Goal: Task Accomplishment & Management: Use online tool/utility

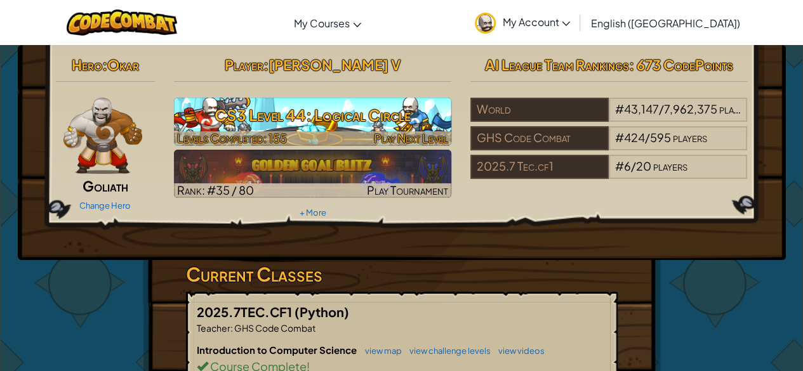
click at [357, 128] on h3 "CS3 Level 44: Logical Circle" at bounding box center [312, 115] width 277 height 29
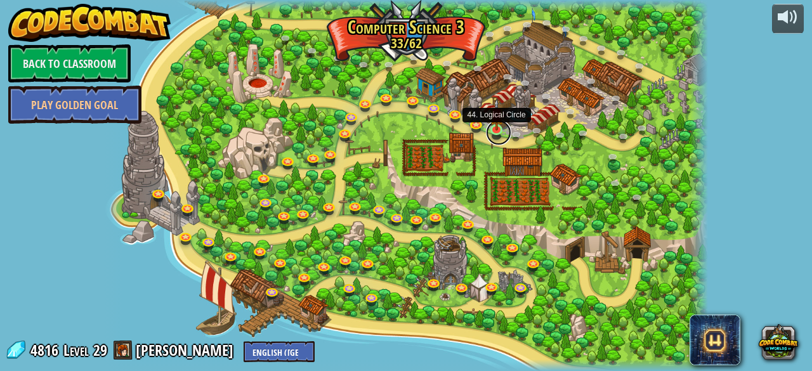
click at [500, 131] on link at bounding box center [498, 132] width 25 height 25
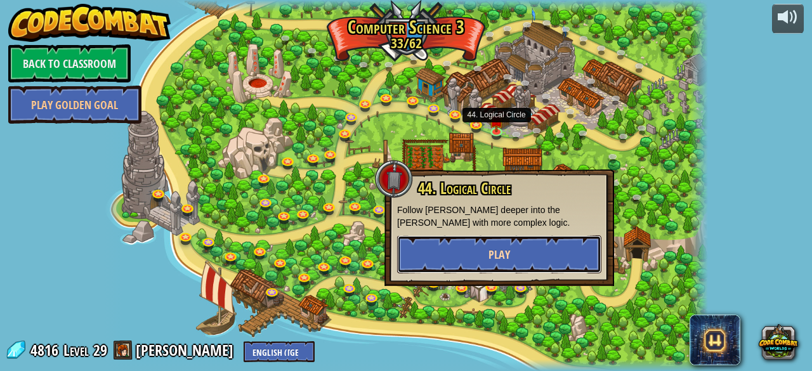
click at [439, 249] on button "Play" at bounding box center [499, 254] width 204 height 38
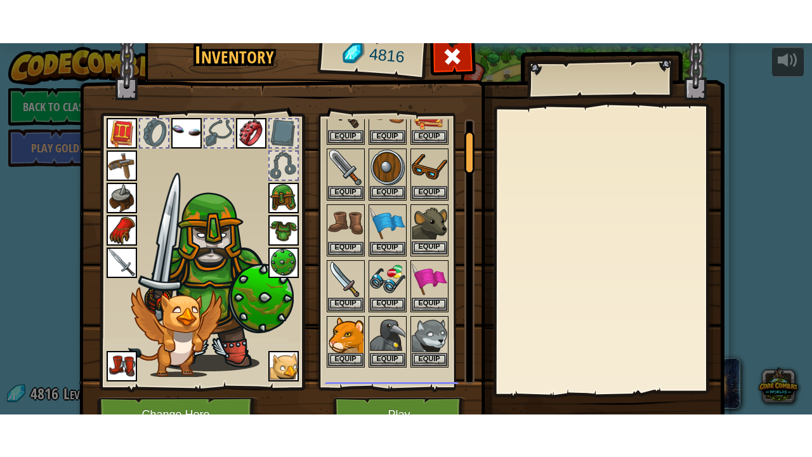
scroll to position [127, 0]
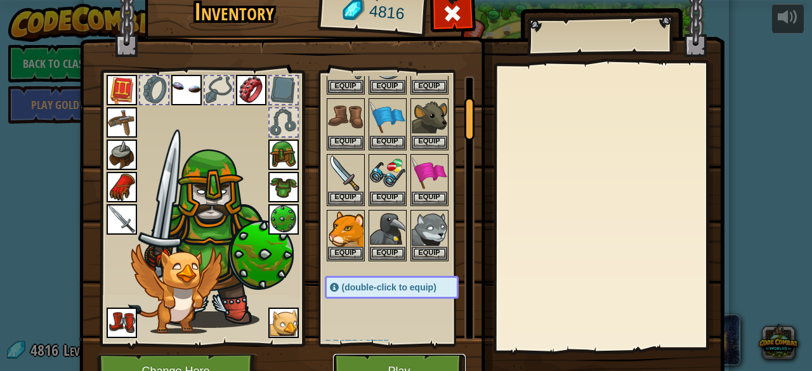
click at [379, 362] on button "Play" at bounding box center [399, 371] width 133 height 35
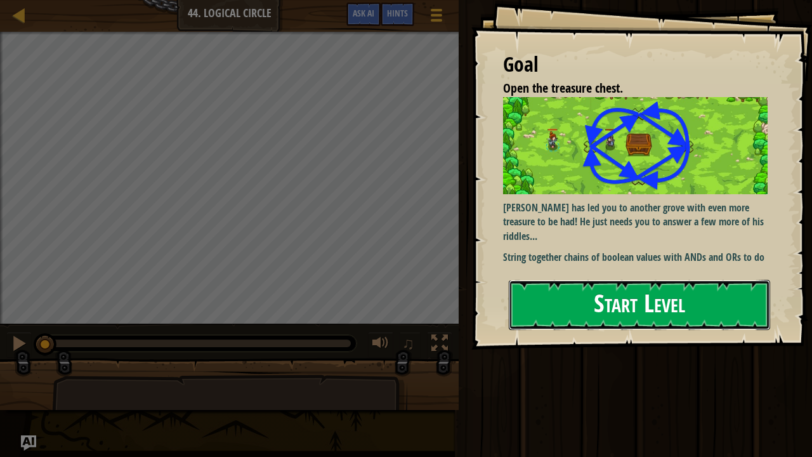
click at [626, 289] on button "Start Level" at bounding box center [640, 305] width 262 height 50
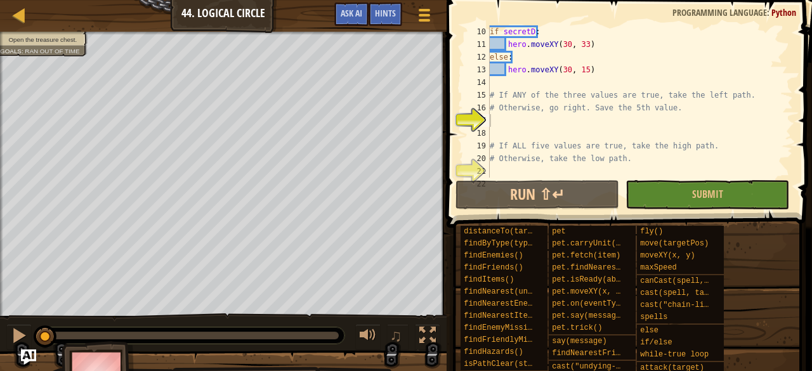
scroll to position [114, 0]
click at [363, 13] on button "Ask AI" at bounding box center [352, 14] width 34 height 23
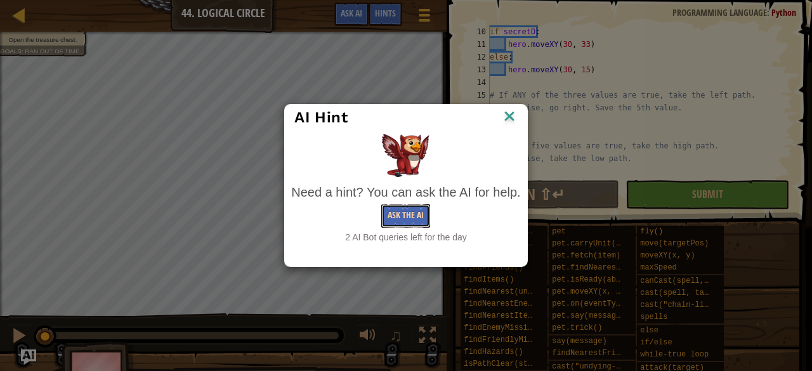
click at [387, 214] on button "Ask the AI" at bounding box center [405, 215] width 49 height 23
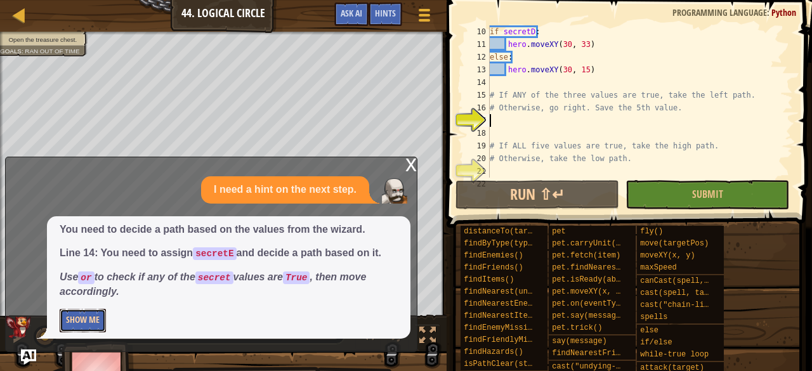
click at [90, 327] on button "Show Me" at bounding box center [83, 320] width 46 height 23
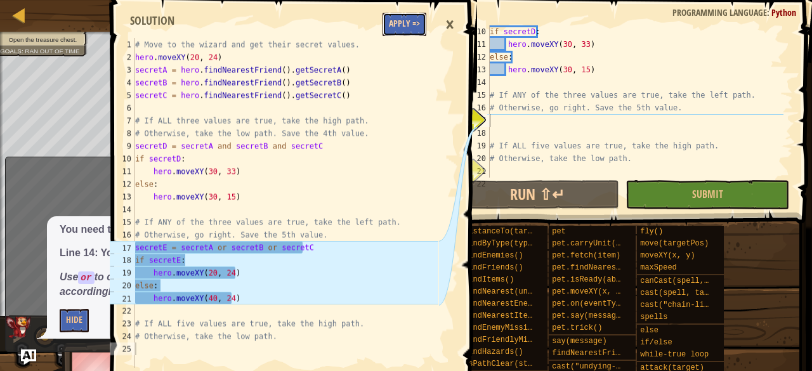
click at [402, 29] on button "Apply =>" at bounding box center [405, 24] width 44 height 23
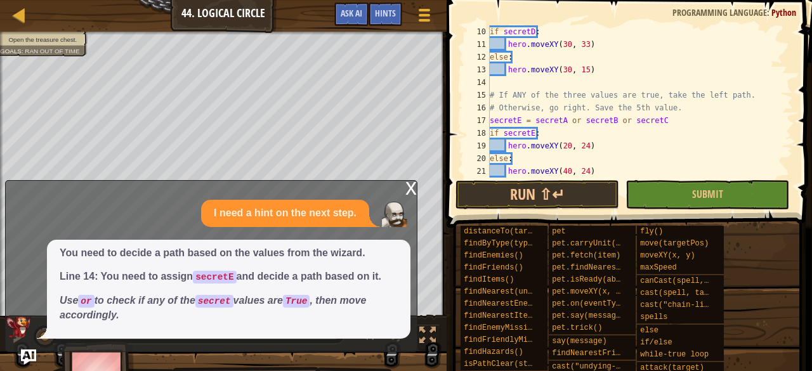
click at [408, 187] on div "x" at bounding box center [411, 187] width 11 height 13
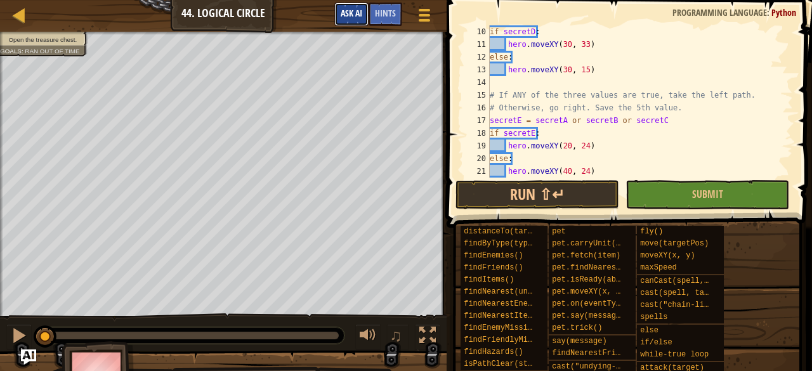
click at [343, 8] on span "Ask AI" at bounding box center [352, 13] width 22 height 12
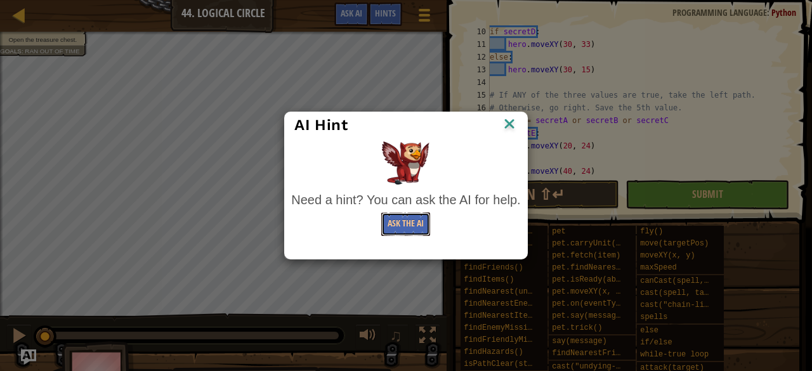
click at [401, 229] on button "Ask the AI" at bounding box center [405, 224] width 49 height 23
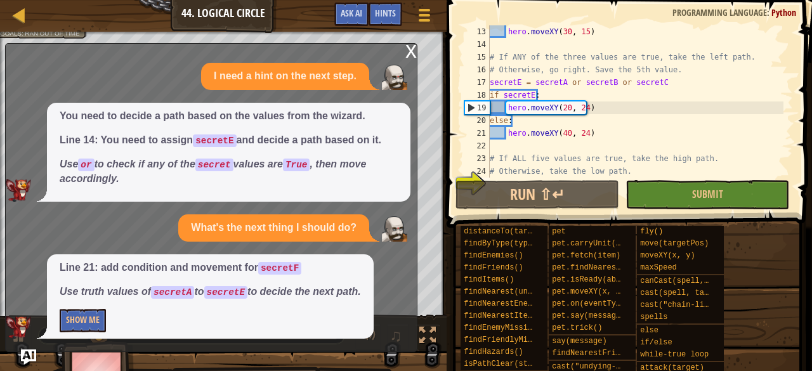
scroll to position [165, 0]
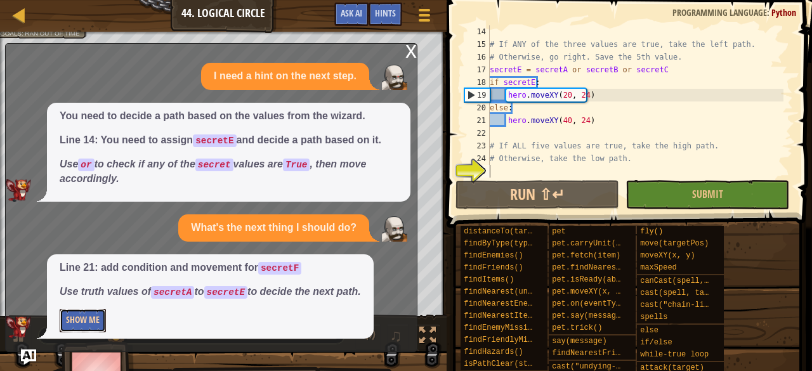
click at [72, 317] on button "Show Me" at bounding box center [83, 320] width 46 height 23
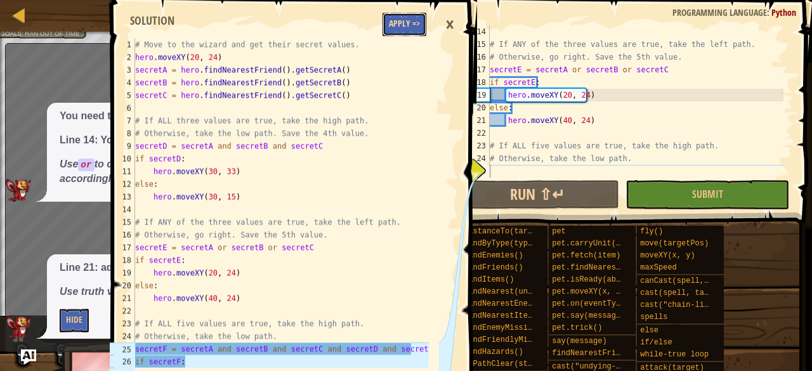
click at [410, 26] on button "Apply =>" at bounding box center [405, 24] width 44 height 23
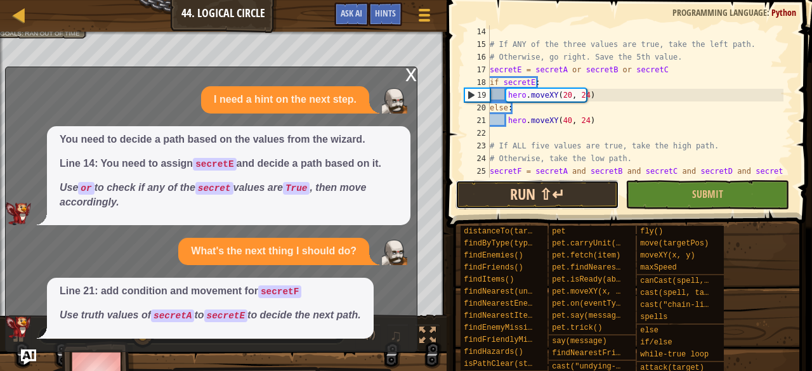
click at [486, 195] on button "Run ⇧↵" at bounding box center [538, 194] width 164 height 29
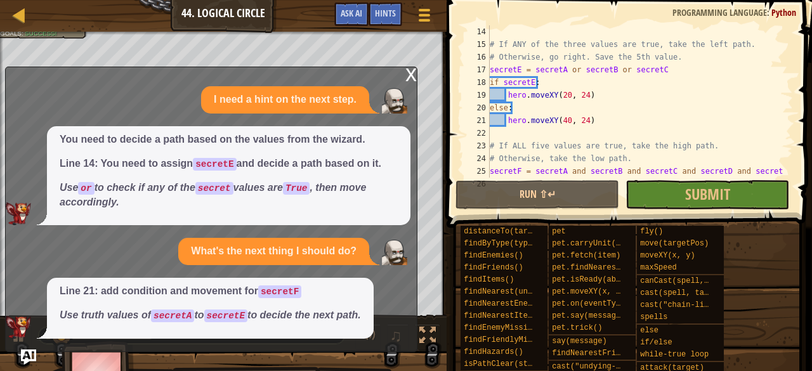
click at [406, 69] on div "x" at bounding box center [411, 73] width 11 height 13
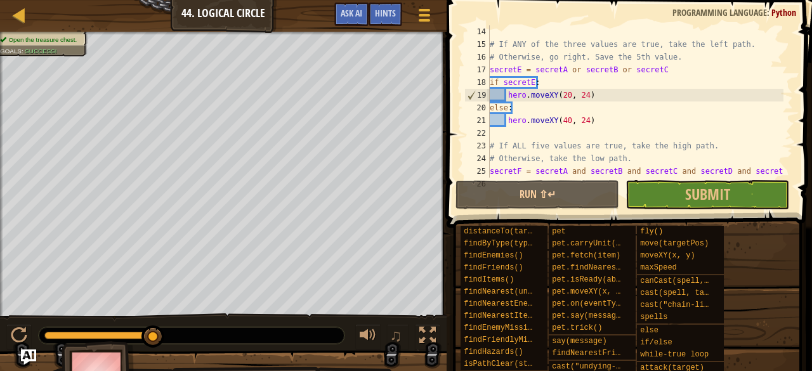
scroll to position [229, 0]
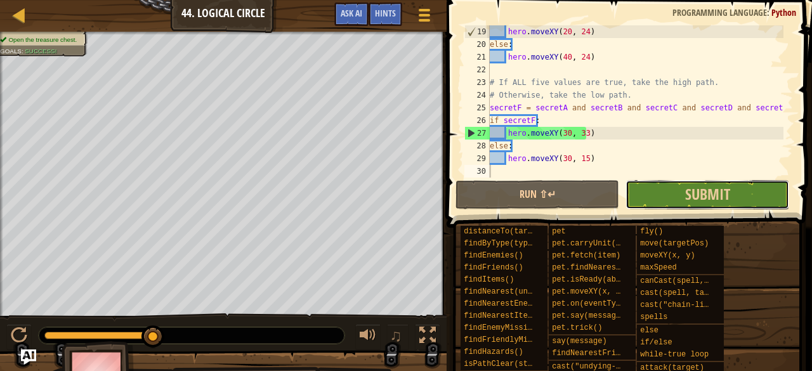
click at [647, 197] on button "Submit" at bounding box center [708, 194] width 164 height 29
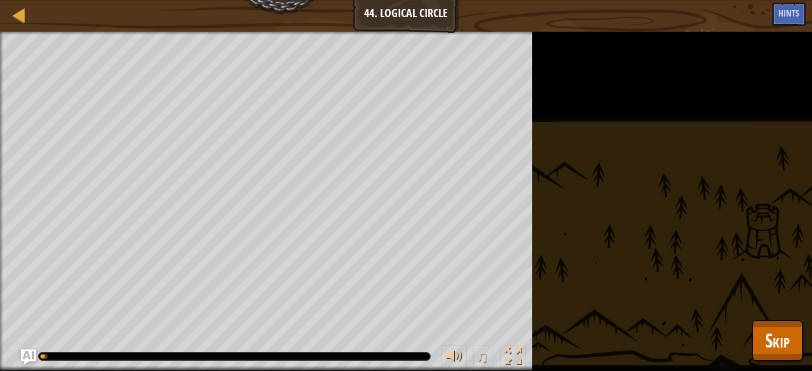
drag, startPoint x: 708, startPoint y: 263, endPoint x: 713, endPoint y: 268, distance: 6.7
click at [713, 268] on div "Open the treasure chest. Goals : Running... ♫ Okar 237 x: 12 y: 24 x: 20 y: 24" at bounding box center [406, 202] width 812 height 340
click at [778, 329] on span "Skip" at bounding box center [777, 341] width 25 height 26
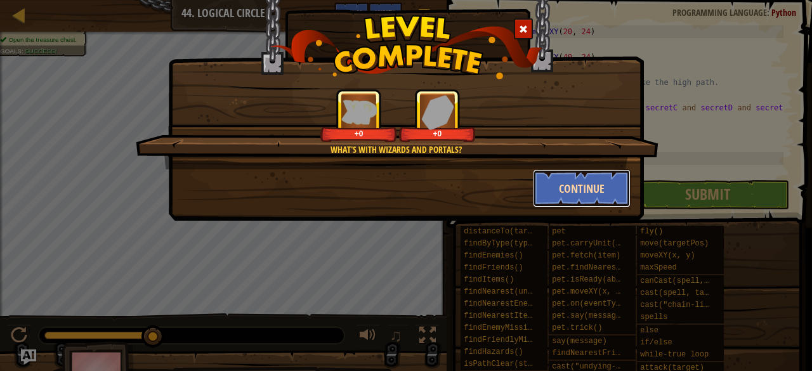
click at [604, 197] on button "Continue" at bounding box center [582, 188] width 98 height 38
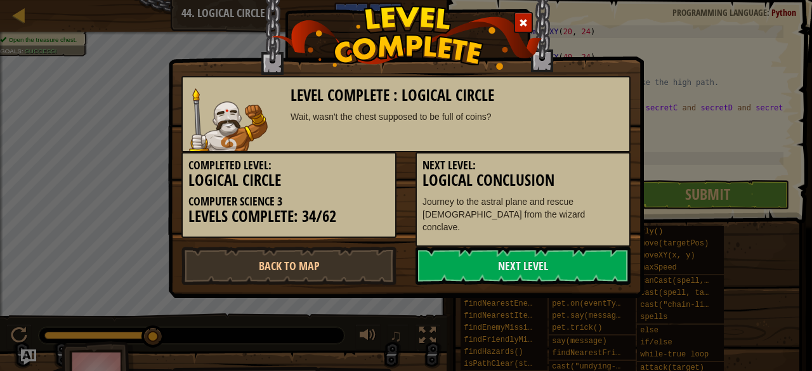
click at [604, 197] on p "Journey to the astral plane and rescue [DEMOGRAPHIC_DATA] from the wizard concl…" at bounding box center [523, 214] width 201 height 38
click at [286, 248] on link "Back to Map" at bounding box center [289, 266] width 215 height 38
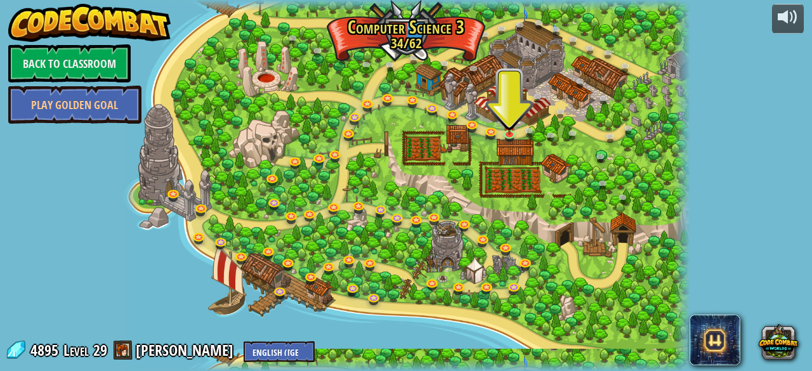
drag, startPoint x: 672, startPoint y: 17, endPoint x: 671, endPoint y: 27, distance: 10.2
click at [671, 27] on div "70. Fast and Furry-ous (Locked) Nobody can catch the Road Runner. 69. Combo Cha…" at bounding box center [406, 185] width 568 height 371
click at [505, 135] on link at bounding box center [512, 134] width 25 height 25
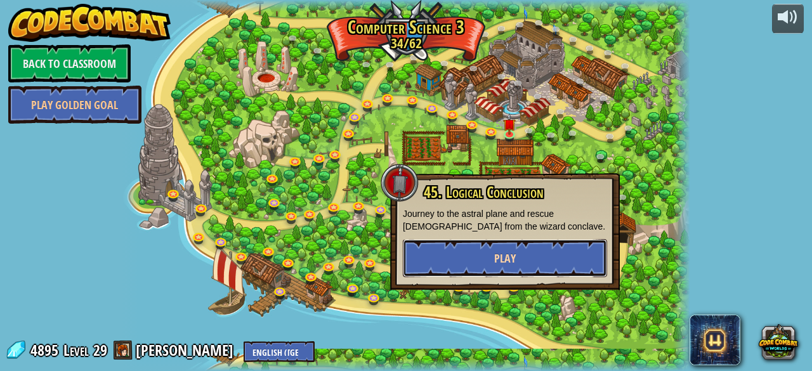
click at [476, 254] on button "Play" at bounding box center [505, 258] width 204 height 38
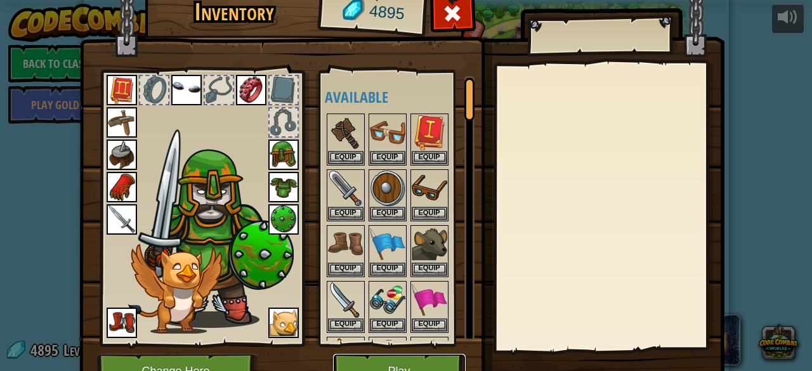
click at [406, 361] on button "Play" at bounding box center [399, 371] width 133 height 35
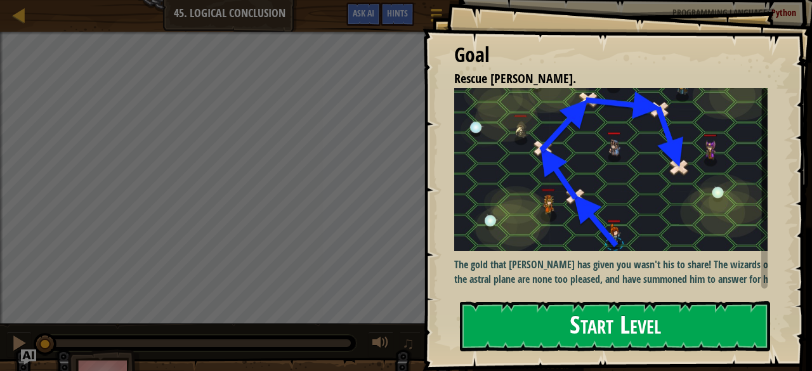
click at [637, 324] on button "Start Level" at bounding box center [615, 326] width 310 height 50
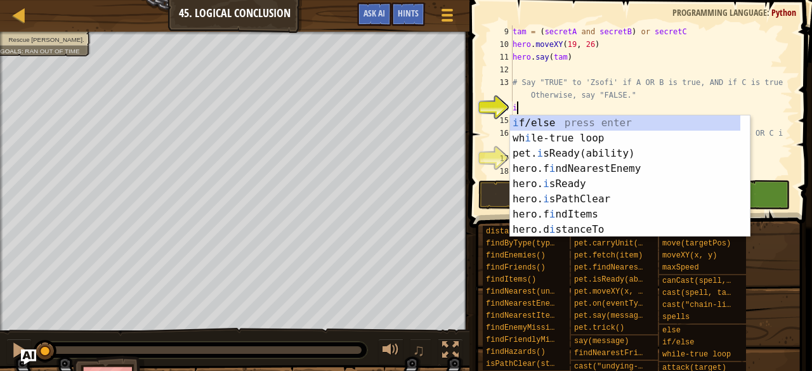
scroll to position [6, 0]
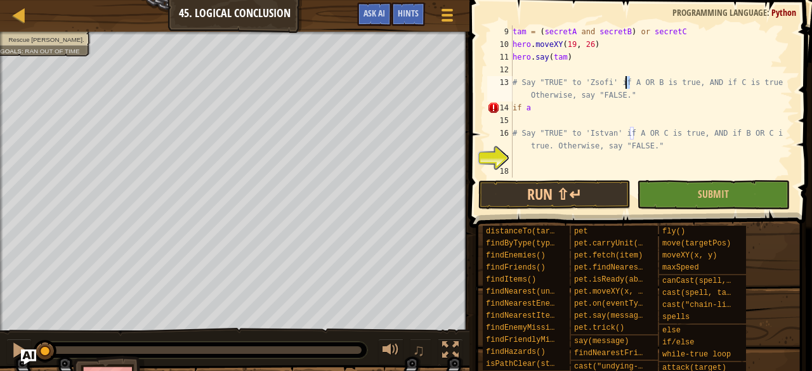
click at [626, 86] on div "tam = ( secretA and secretB ) or secretC hero . moveXY ( 19 , 26 ) hero . say (…" at bounding box center [647, 120] width 274 height 190
click at [528, 112] on div "tam = ( secretA and secretB ) or secretC hero . moveXY ( 19 , 26 ) hero . say (…" at bounding box center [647, 120] width 274 height 190
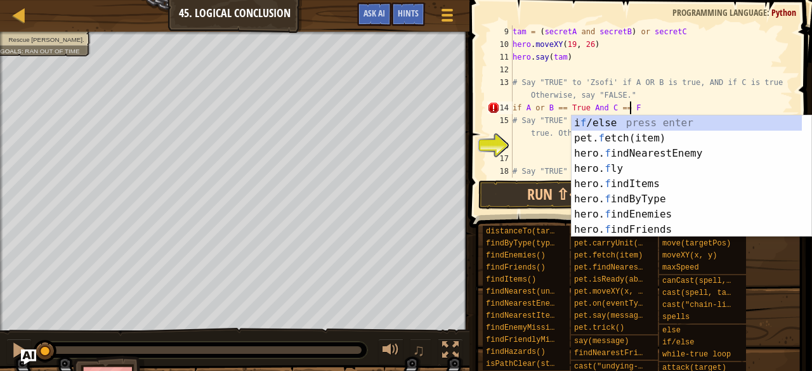
scroll to position [6, 9]
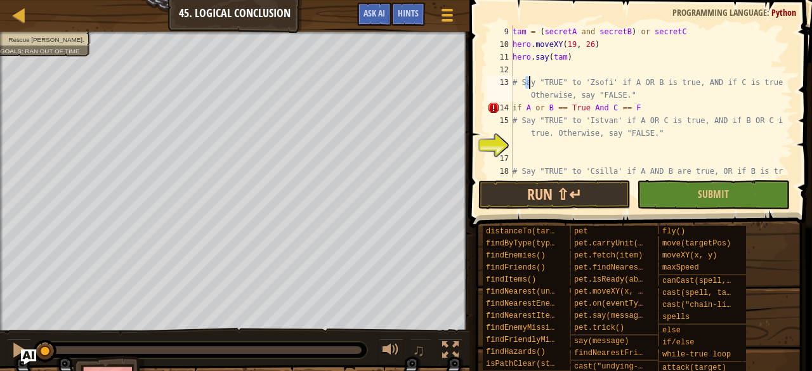
click at [529, 80] on div "tam = ( secretA and secretB ) or secretC hero . moveXY ( 19 , 26 ) hero . say (…" at bounding box center [647, 120] width 274 height 190
click at [594, 112] on div "tam = ( secretA and secretB ) or secretC hero . moveXY ( 19 , 26 ) hero . say (…" at bounding box center [647, 120] width 274 height 190
click at [628, 108] on div "tam = ( secretA and secretB ) or secretC hero . moveXY ( 19 , 26 ) hero . say (…" at bounding box center [647, 120] width 274 height 190
type textarea "if A or B == True and C == False:"
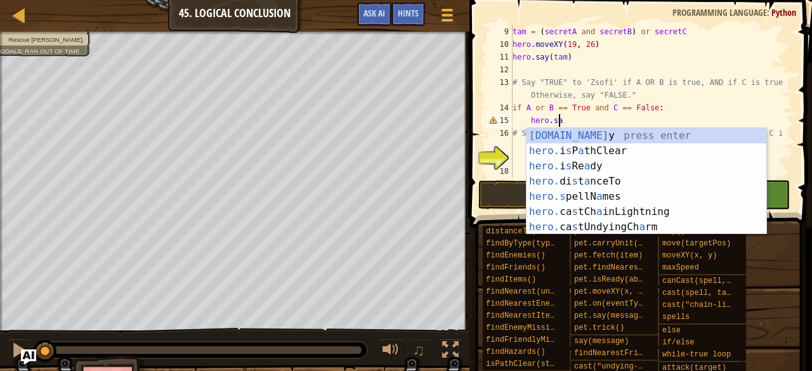
scroll to position [6, 3]
click at [649, 131] on div "[DOMAIN_NAME] y press enter hero. i s P a thClear press enter hero. i s Re a dy…" at bounding box center [647, 196] width 241 height 137
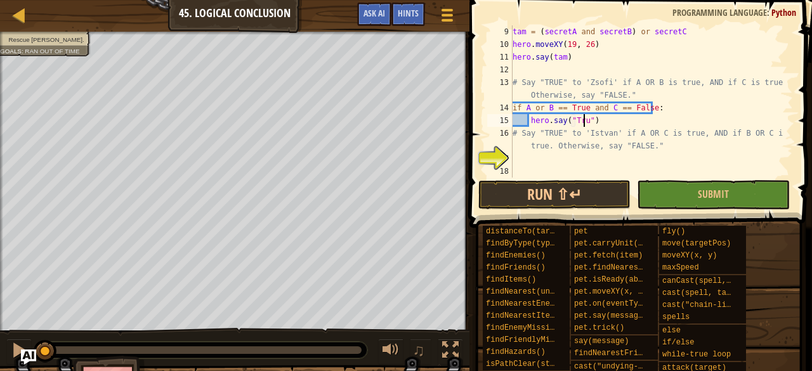
type textarea "hero.say("True")"
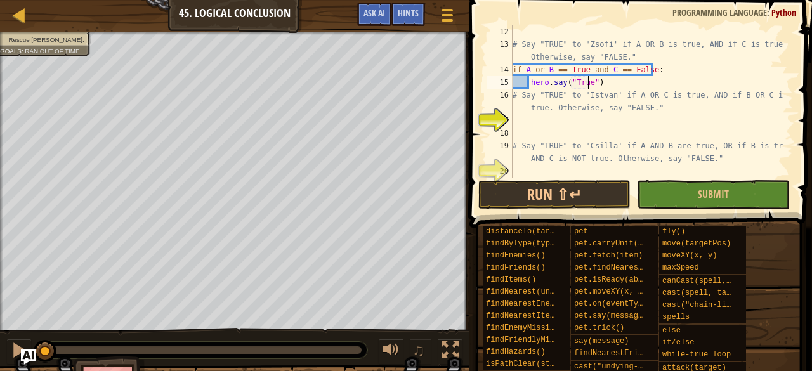
scroll to position [178, 0]
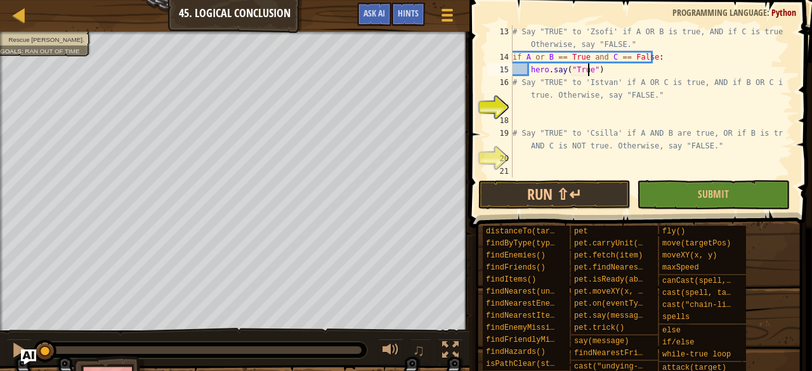
click at [592, 122] on div "# Say "TRUE" to 'Zsofi' if A OR B is true, AND if C is true. Otherwise, say "FA…" at bounding box center [647, 120] width 274 height 190
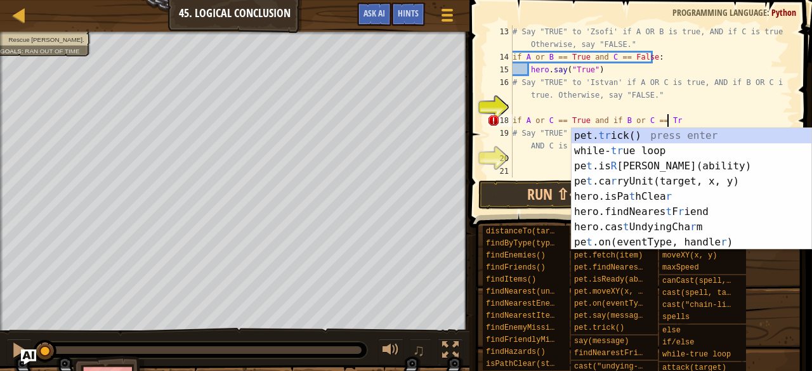
scroll to position [6, 13]
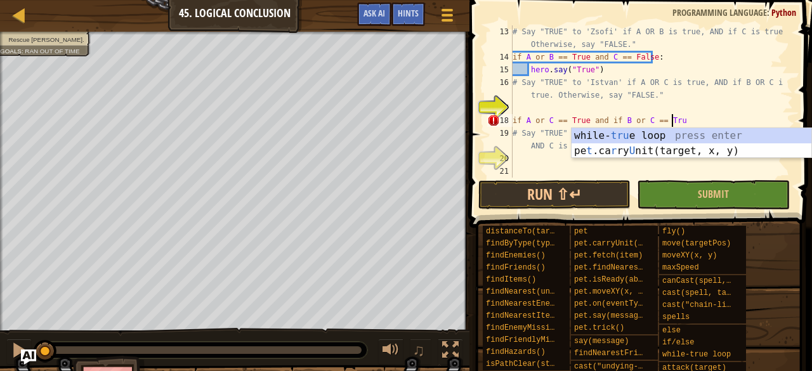
type textarea "if A or C == True and if B or C == True"
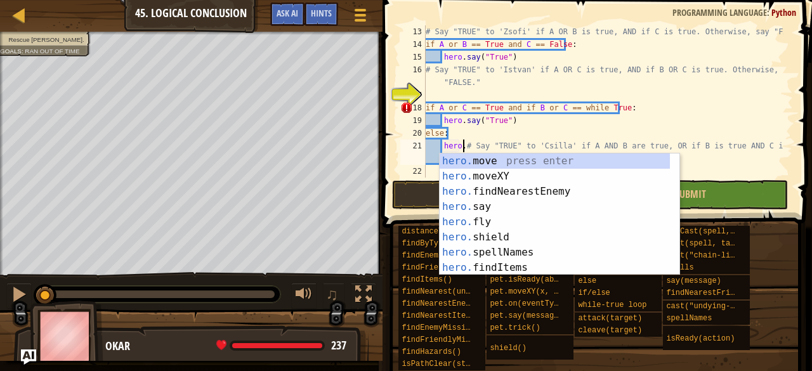
scroll to position [6, 4]
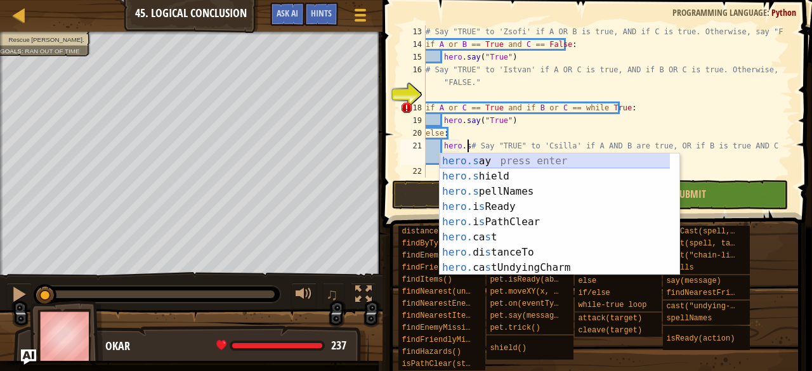
click at [600, 161] on div "hero.s ay press enter hero.s hield press enter hero.s pellNames press enter her…" at bounding box center [555, 230] width 231 height 152
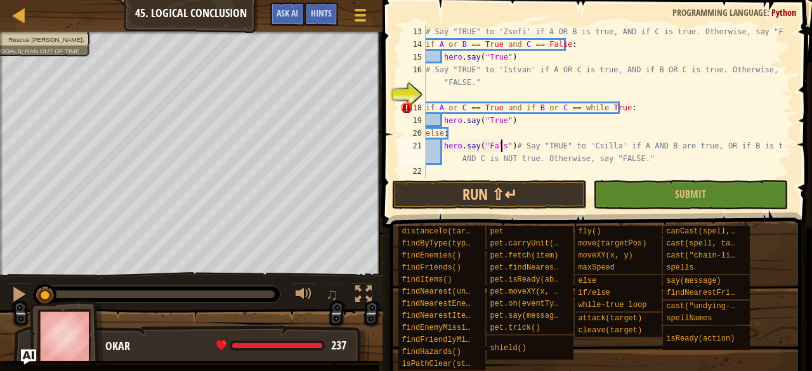
scroll to position [6, 6]
click at [514, 148] on div "# Say "TRUE" to 'Zsofi' if A OR B is true, AND if C is true. Otherwise, say "FA…" at bounding box center [603, 114] width 361 height 178
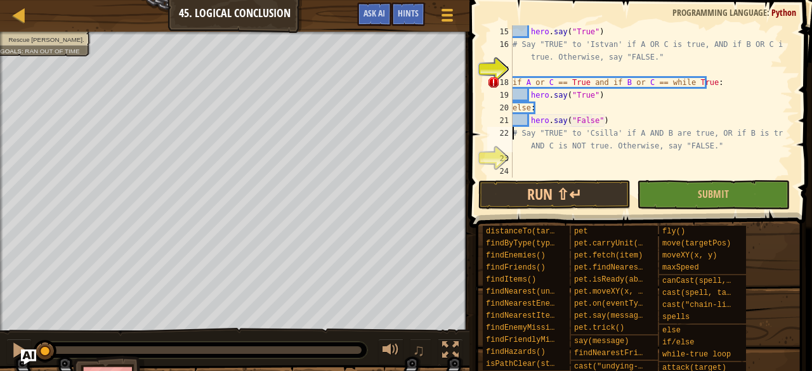
scroll to position [216, 0]
click at [523, 81] on div "hero . say ( "True" ) # Say "TRUE" to 'Istvan' if A OR C is true, AND if B OR C…" at bounding box center [647, 114] width 274 height 178
type textarea "if A or C == True and if B or C == while True:"
click at [529, 81] on div "hero . say ( "True" ) # Say "TRUE" to 'Istvan' if A OR C is true, AND if B OR C…" at bounding box center [647, 114] width 274 height 178
click at [620, 82] on div "hero . say ( "True" ) # Say "TRUE" to 'Istvan' if A OR C is true, AND if B OR C…" at bounding box center [647, 114] width 274 height 178
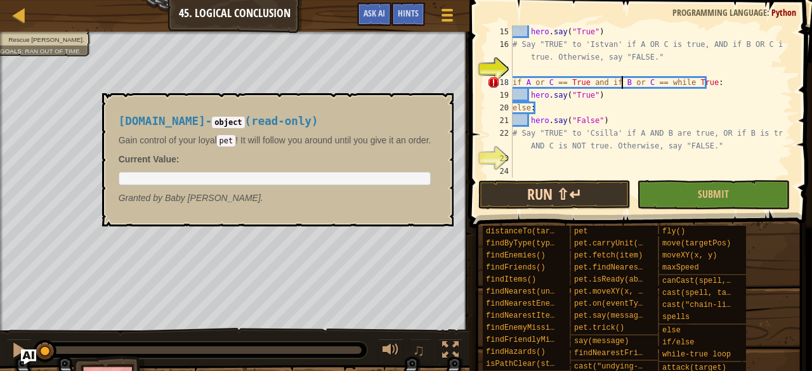
scroll to position [51, 0]
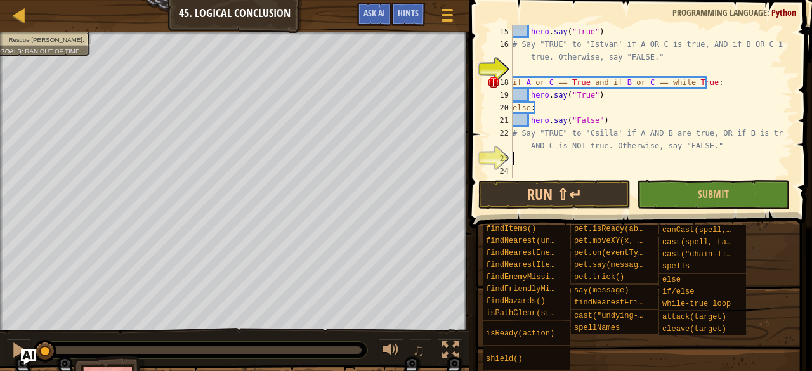
click at [575, 164] on div "hero . say ( "True" ) # Say "TRUE" to 'Istvan' if A OR C is true, AND if B OR C…" at bounding box center [647, 114] width 274 height 178
type textarea "e"
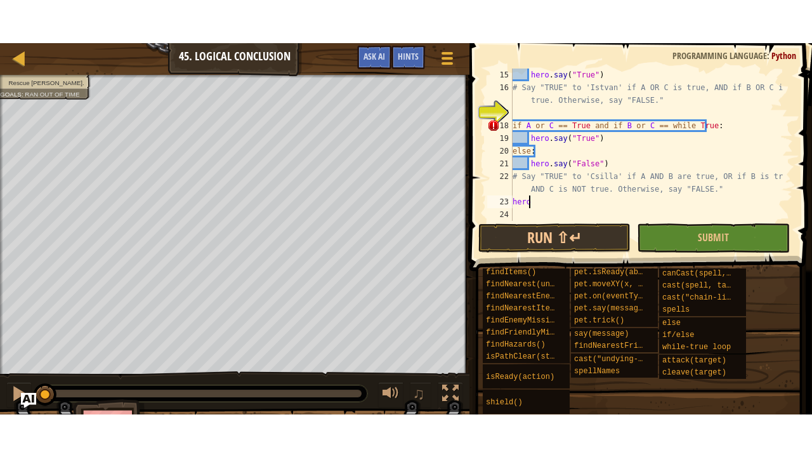
scroll to position [140, 0]
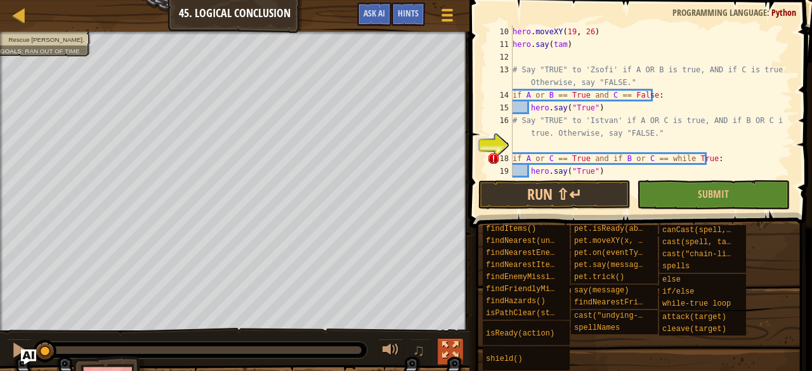
click at [444, 352] on div at bounding box center [450, 350] width 17 height 17
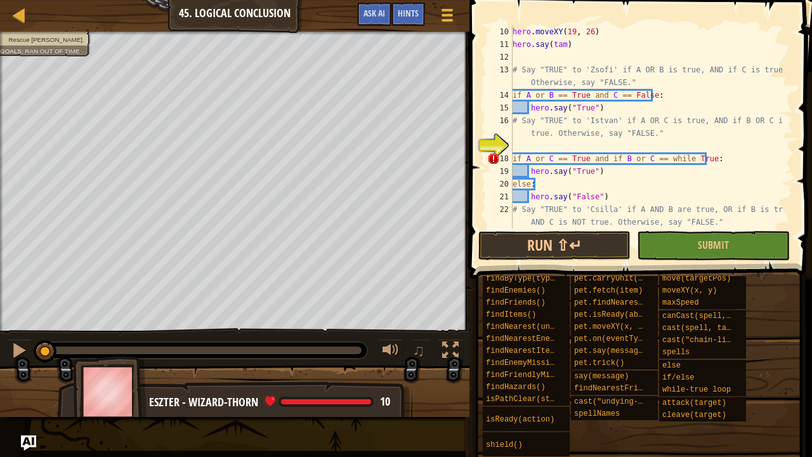
scroll to position [15, 0]
click at [602, 109] on div "hero . moveXY ( 19 , 26 ) hero . say ( tam ) # Say "TRUE" to 'Zsofi' if A OR B …" at bounding box center [647, 139] width 274 height 229
click at [654, 82] on div "hero . moveXY ( 19 , 26 ) hero . say ( tam ) # Say "TRUE" to 'Zsofi' if A OR B …" at bounding box center [647, 139] width 274 height 229
type textarea "# Say "TRUE" to 'Zsofi' if A OR B is true, AND if C is true. Otherwise, say "FA…"
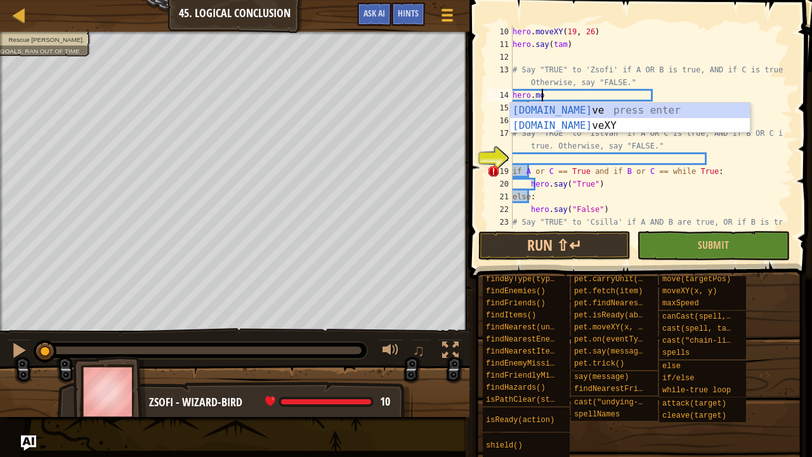
scroll to position [6, 1]
click at [590, 121] on div "[DOMAIN_NAME] ve press enter [DOMAIN_NAME] veXY press enter" at bounding box center [630, 133] width 241 height 61
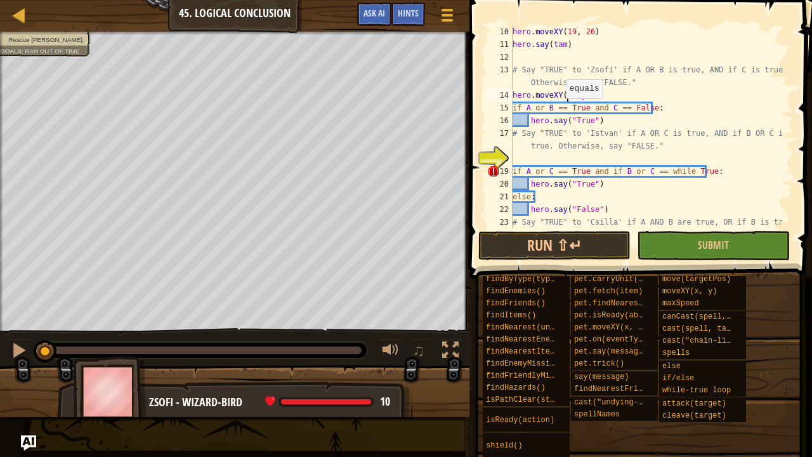
scroll to position [6, 5]
click at [586, 98] on div "hero . moveXY ( 19 , 26 ) hero . say ( tam ) # Say "TRUE" to 'Zsofi' if A OR B …" at bounding box center [647, 145] width 274 height 241
click at [585, 96] on div "hero . moveXY ( 19 , 26 ) hero . say ( tam ) # Say "TRUE" to 'Zsofi' if A OR B …" at bounding box center [647, 145] width 274 height 241
type textarea "hero.moveXY(26, 36)"
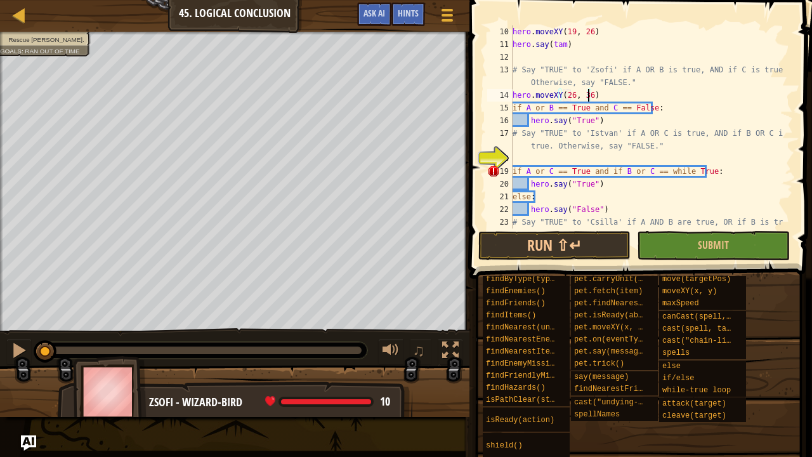
click at [523, 159] on div "hero . moveXY ( 19 , 26 ) hero . say ( tam ) # Say "TRUE" to 'Zsofi' if A OR B …" at bounding box center [647, 145] width 274 height 241
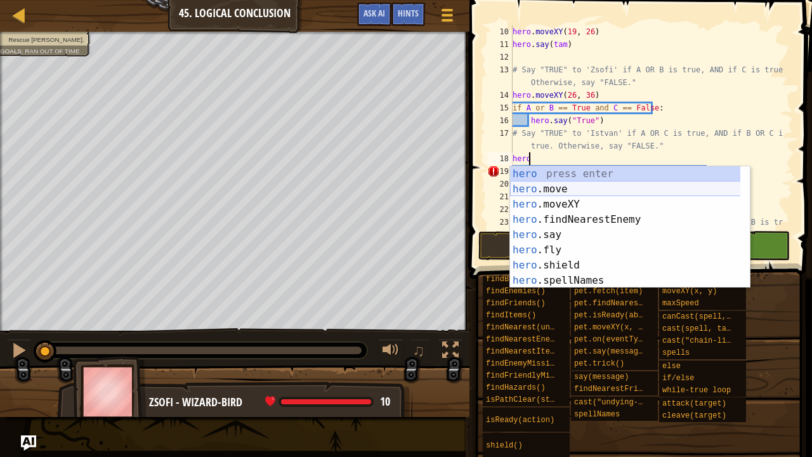
click at [555, 187] on div "hero press enter hero .move press enter hero .moveXY press enter hero .findNear…" at bounding box center [625, 242] width 231 height 152
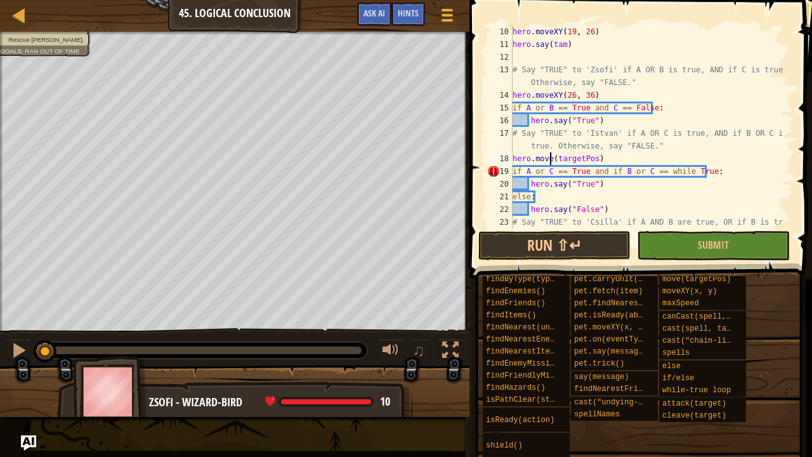
click at [550, 155] on div "hero . moveXY ( 19 , 26 ) hero . say ( tam ) # Say "TRUE" to 'Zsofi' if A OR B …" at bounding box center [647, 145] width 274 height 241
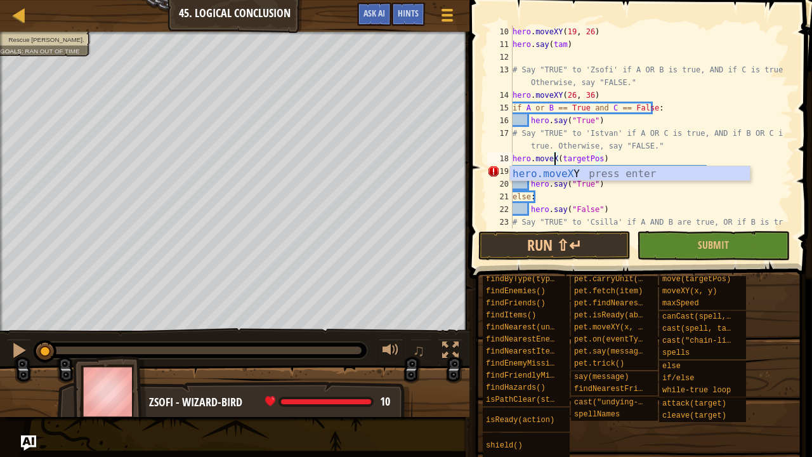
scroll to position [6, 4]
click at [603, 171] on div "hero.moveXY press enter" at bounding box center [630, 189] width 241 height 46
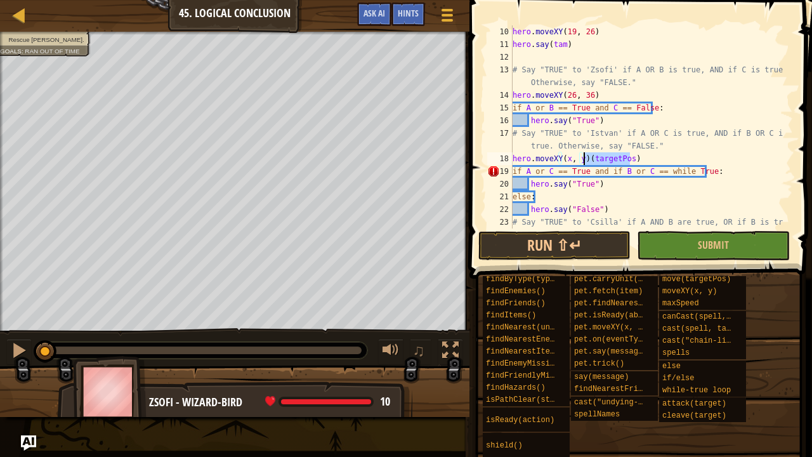
drag, startPoint x: 638, startPoint y: 156, endPoint x: 584, endPoint y: 159, distance: 54.0
click at [584, 159] on div "hero . moveXY ( 19 , 26 ) hero . say ( tam ) # Say "TRUE" to 'Zsofi' if A OR B …" at bounding box center [647, 145] width 274 height 241
click at [565, 160] on div "hero . moveXY ( 19 , 26 ) hero . say ( tam ) # Say "TRUE" to 'Zsofi' if A OR B …" at bounding box center [647, 145] width 274 height 241
click at [583, 161] on div "hero . moveXY ( 19 , 26 ) hero . say ( tam ) # Say "TRUE" to 'Zsofi' if A OR B …" at bounding box center [647, 145] width 274 height 241
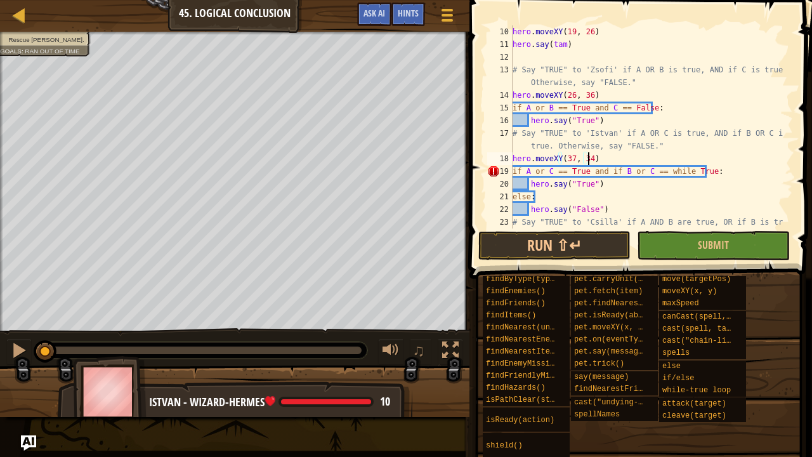
scroll to position [6, 6]
drag, startPoint x: 604, startPoint y: 173, endPoint x: 613, endPoint y: 171, distance: 8.6
click at [613, 171] on div "hero . moveXY ( 19 , 26 ) hero . say ( tam ) # Say "TRUE" to 'Zsofi' if A OR B …" at bounding box center [647, 145] width 274 height 241
click at [579, 174] on div "hero . moveXY ( 19 , 26 ) hero . say ( tam ) # Say "TRUE" to 'Zsofi' if A OR B …" at bounding box center [647, 145] width 274 height 241
drag, startPoint x: 646, startPoint y: 168, endPoint x: 672, endPoint y: 167, distance: 25.4
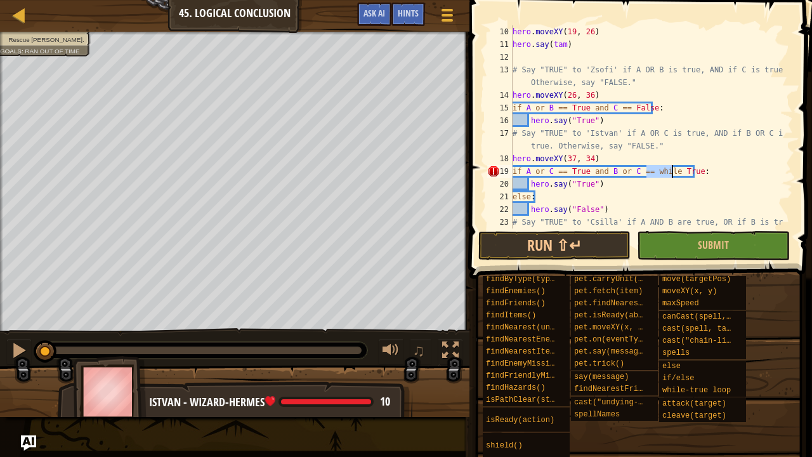
click at [672, 167] on div "hero . moveXY ( 19 , 26 ) hero . say ( tam ) # Say "TRUE" to 'Zsofi' if A OR B …" at bounding box center [647, 145] width 274 height 241
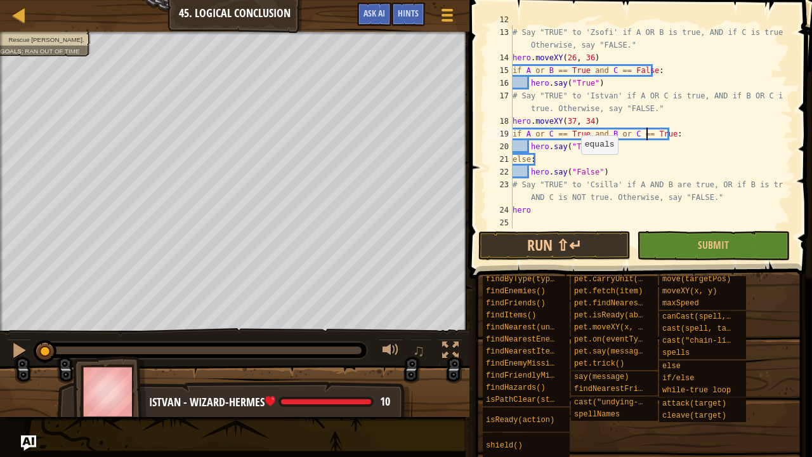
scroll to position [177, 0]
click at [532, 205] on div "# Say "TRUE" to 'Zsofi' if A OR B is true, AND if C is true. Otherwise, say "FA…" at bounding box center [647, 127] width 274 height 229
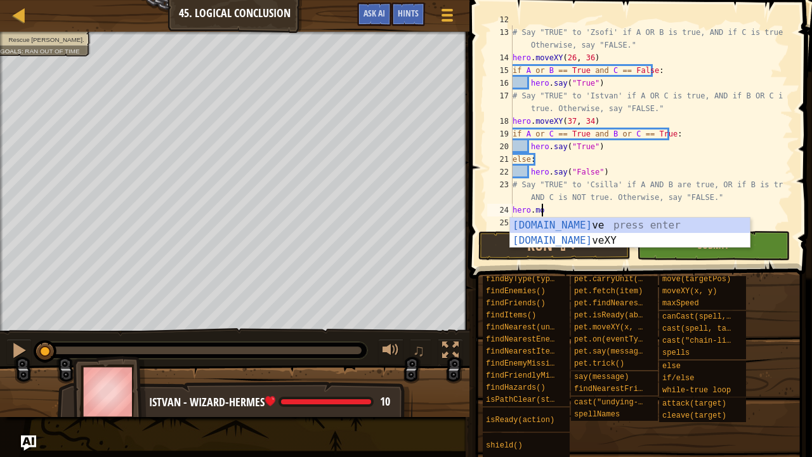
scroll to position [6, 1]
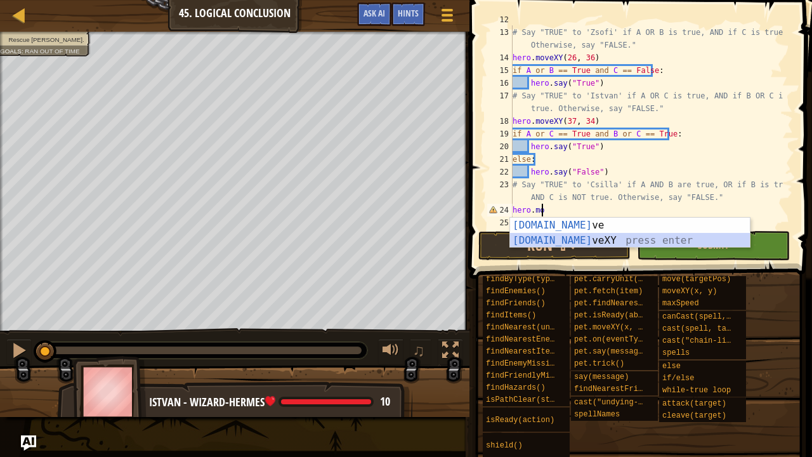
click at [535, 241] on div "[DOMAIN_NAME] ve press enter [DOMAIN_NAME] veXY press enter" at bounding box center [630, 248] width 241 height 61
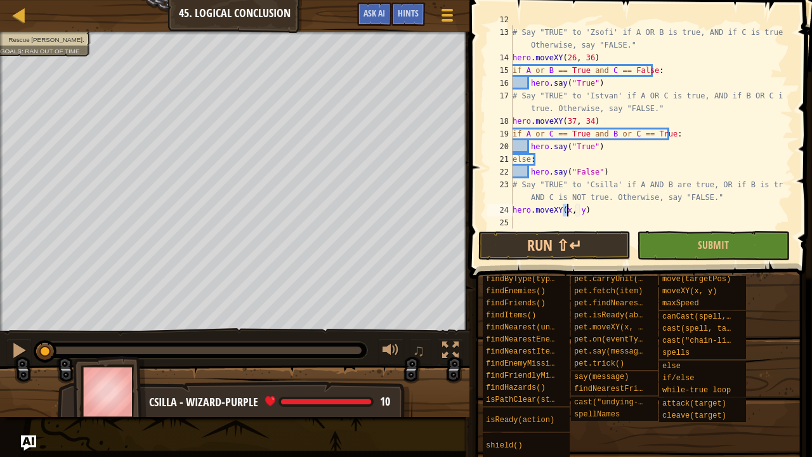
scroll to position [6, 5]
click at [583, 207] on div "# Say "TRUE" to 'Zsofi' if A OR B is true, AND if C is true. Otherwise, say "FA…" at bounding box center [647, 127] width 274 height 229
type textarea "hero.moveXY(40, 22)"
click at [592, 208] on div "# Say "TRUE" to 'Zsofi' if A OR B is true, AND if C is true. Otherwise, say "FA…" at bounding box center [647, 127] width 274 height 229
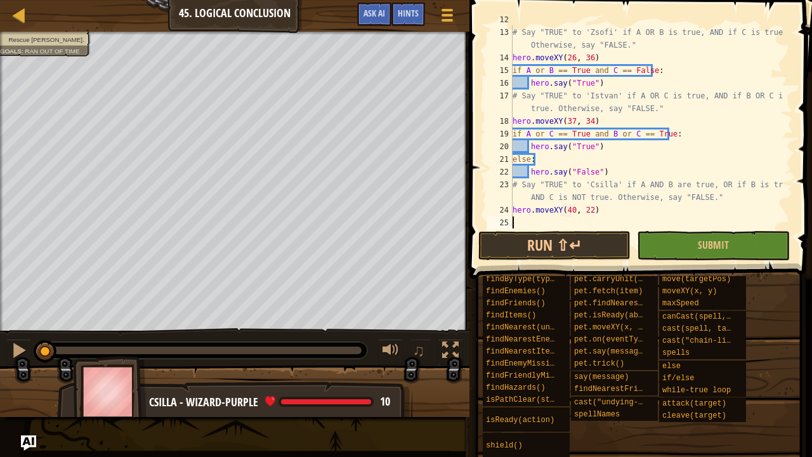
scroll to position [178, 0]
drag, startPoint x: 628, startPoint y: 183, endPoint x: 660, endPoint y: 180, distance: 31.8
click at [660, 180] on div "# Say "TRUE" to 'Zsofi' if A OR B is true, AND if C is true. Otherwise, say "FA…" at bounding box center [647, 145] width 274 height 241
click at [590, 223] on div "# Say "TRUE" to 'Zsofi' if A OR B is true, AND if C is true. Otherwise, say "FA…" at bounding box center [647, 145] width 274 height 241
paste textarea "A AND B"
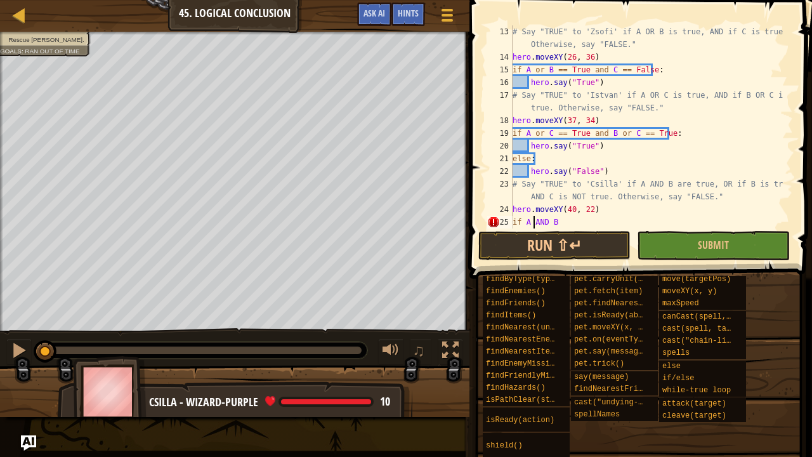
click at [533, 218] on div "# Say "TRUE" to 'Zsofi' if A OR B is true, AND if C is true. Otherwise, say "FA…" at bounding box center [647, 145] width 274 height 241
click at [576, 169] on div "# Say "TRUE" to 'Zsofi' if A OR B is true, AND if C is true. Otherwise, say "FA…" at bounding box center [647, 145] width 274 height 241
click at [533, 222] on div "# Say "TRUE" to 'Zsofi' if A OR B is true, AND if C is true. Otherwise, say "FA…" at bounding box center [647, 145] width 274 height 241
paste textarea "a"
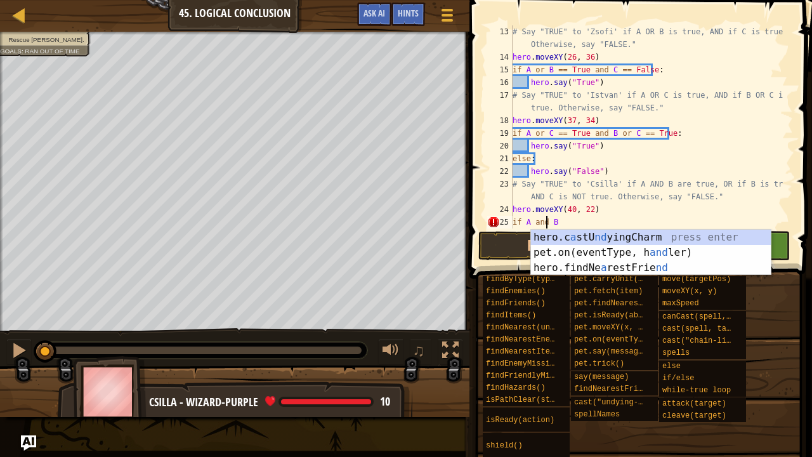
scroll to position [6, 3]
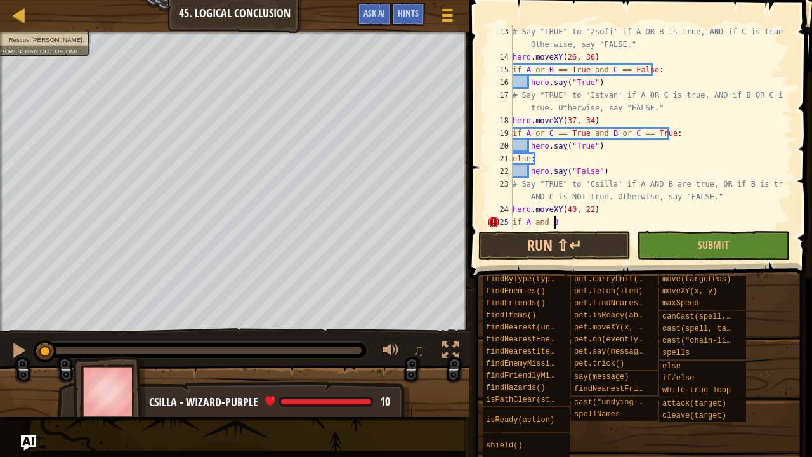
click at [570, 225] on div "# Say "TRUE" to 'Zsofi' if A OR B is true, AND if C is true. Otherwise, say "FA…" at bounding box center [647, 145] width 274 height 241
click at [573, 221] on div "# Say "TRUE" to 'Zsofi' if A OR B is true, AND if C is true. Otherwise, say "FA…" at bounding box center [647, 145] width 274 height 241
click at [570, 223] on div "# Say "TRUE" to 'Zsofi' if A OR B is true, AND if C is true. Otherwise, say "FA…" at bounding box center [647, 145] width 274 height 241
click at [566, 223] on div "# Say "TRUE" to 'Zsofi' if A OR B is true, AND if C is true. Otherwise, say "FA…" at bounding box center [647, 145] width 274 height 241
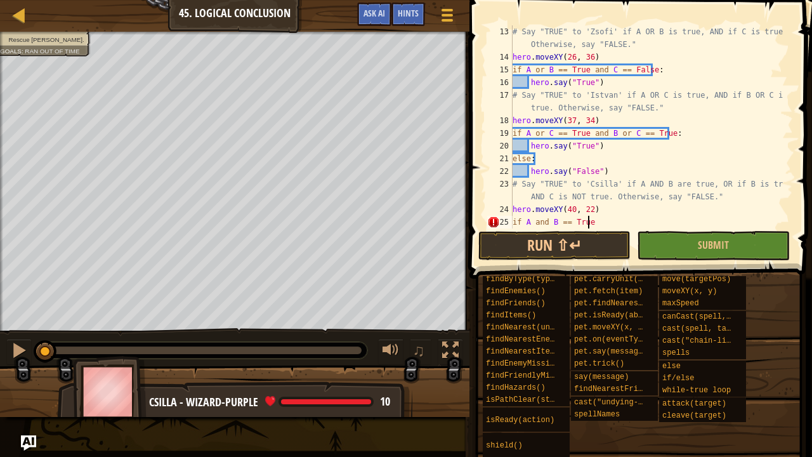
click at [626, 223] on div "# Say "TRUE" to 'Zsofi' if A OR B is true, AND if C is true. Otherwise, say "FA…" at bounding box center [647, 145] width 274 height 241
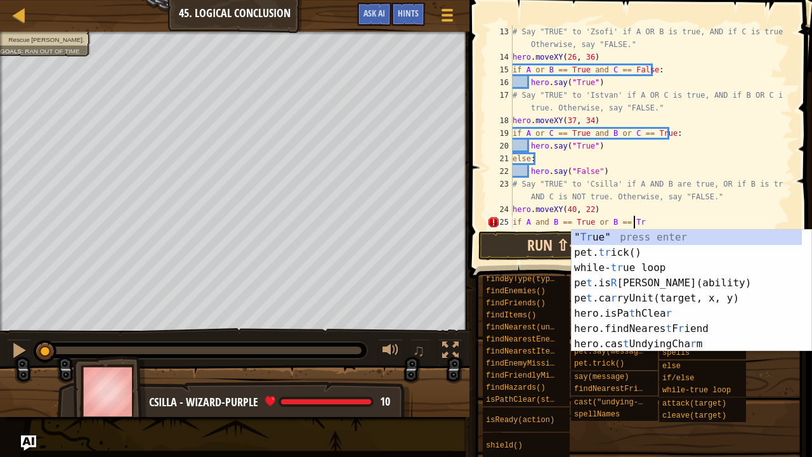
scroll to position [6, 10]
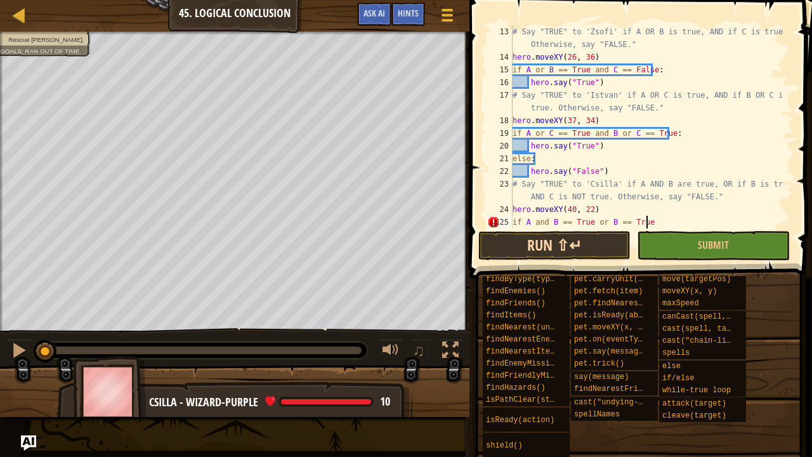
paste textarea "a"
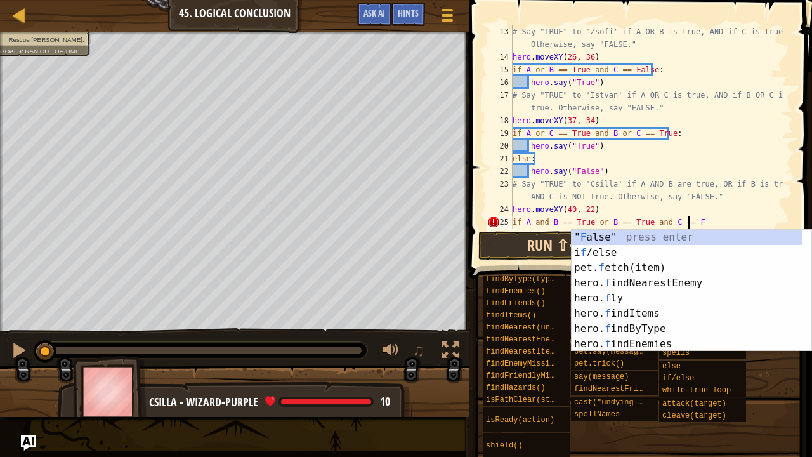
paste textarea "a"
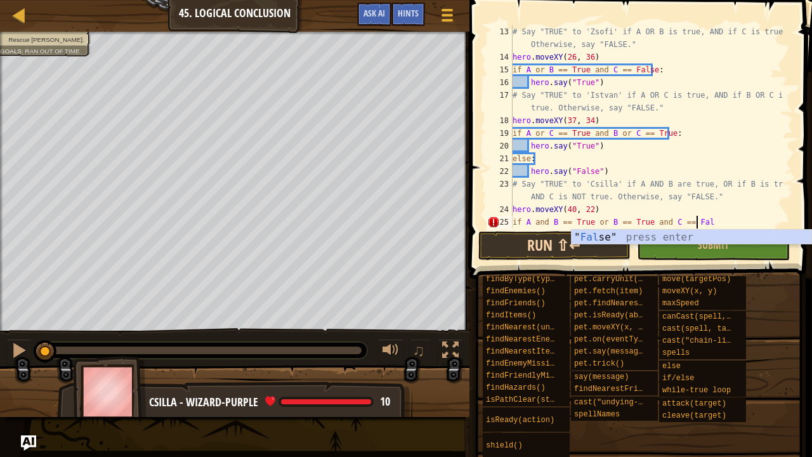
scroll to position [6, 15]
type textarea "if A and B == True or B == True and C == False:"
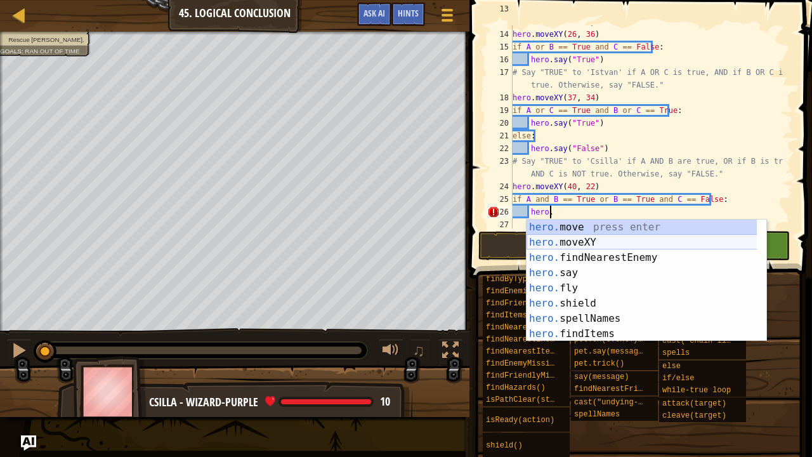
scroll to position [6, 3]
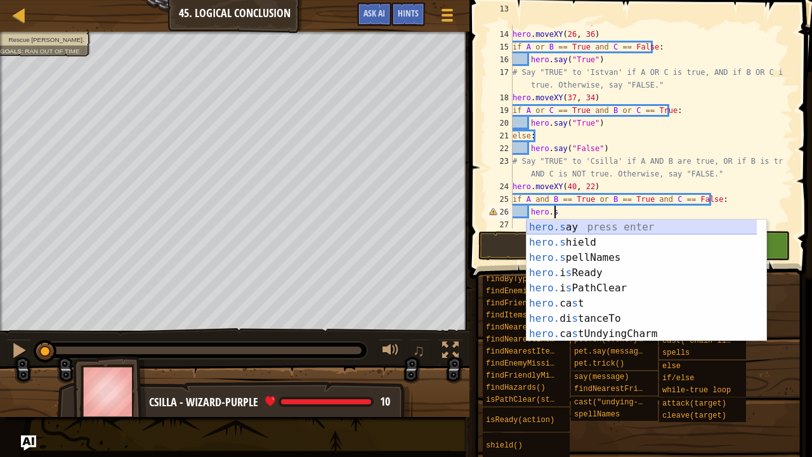
click at [614, 229] on div "hero.s ay press enter hero.s hield press enter hero.s pellNames press enter her…" at bounding box center [642, 296] width 231 height 152
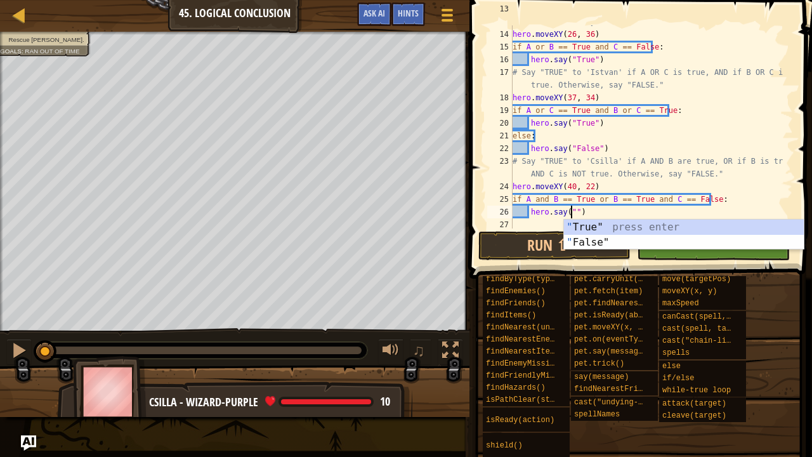
scroll to position [6, 5]
click at [614, 229] on div "" True" press enter " False" press enter" at bounding box center [684, 250] width 241 height 61
type textarea "hero.say("True")"
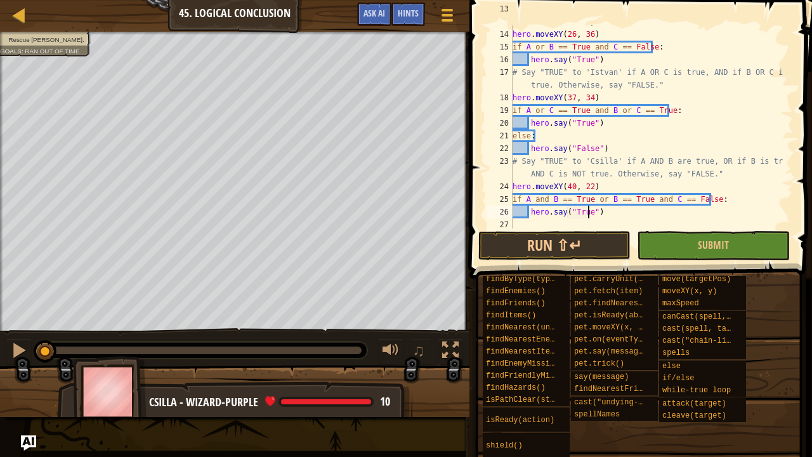
scroll to position [203, 0]
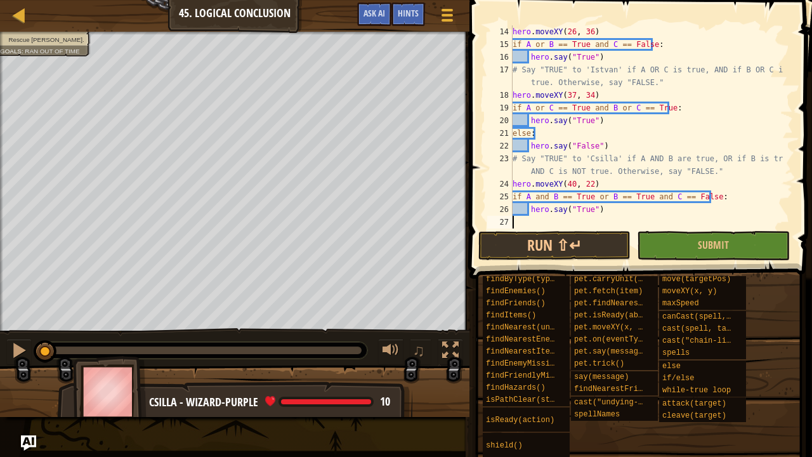
click at [622, 220] on div "hero . moveXY ( 26 , 36 ) if A or B == True and C == False : hero . say ( "True…" at bounding box center [647, 139] width 274 height 229
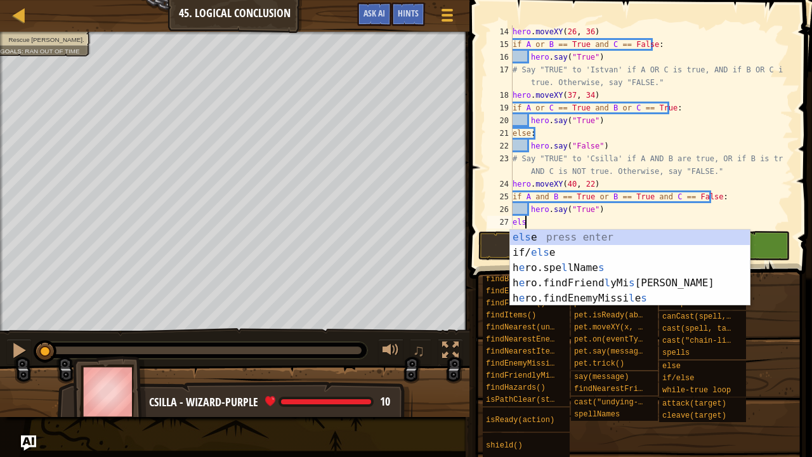
type textarea "else"
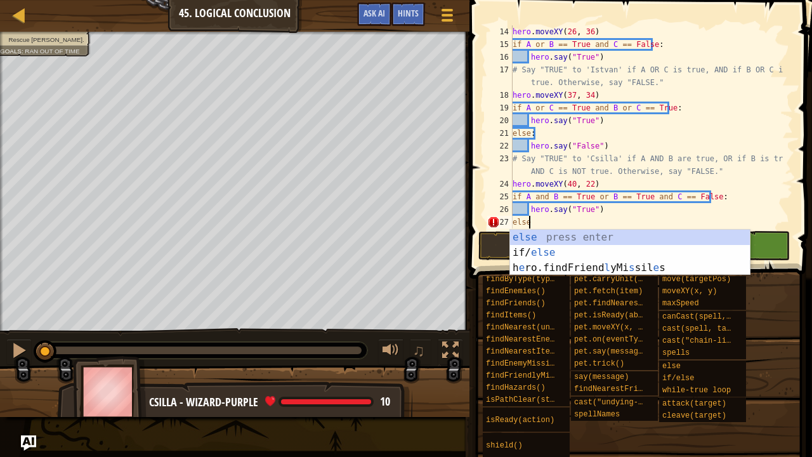
click at [570, 236] on div "else press enter if/ else press enter h e ro.findFriend l yMi s sil e s press e…" at bounding box center [630, 268] width 241 height 76
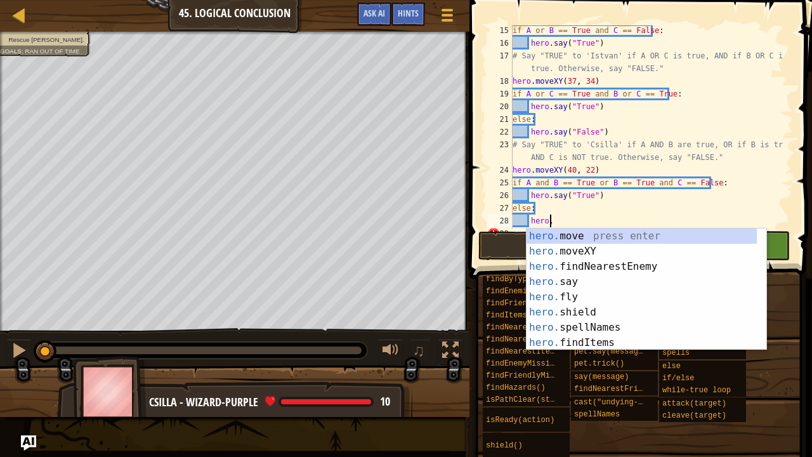
scroll to position [6, 3]
click at [561, 229] on div "hero.s ay press enter hero.s hield press enter hero.s pellNames press enter her…" at bounding box center [642, 305] width 231 height 152
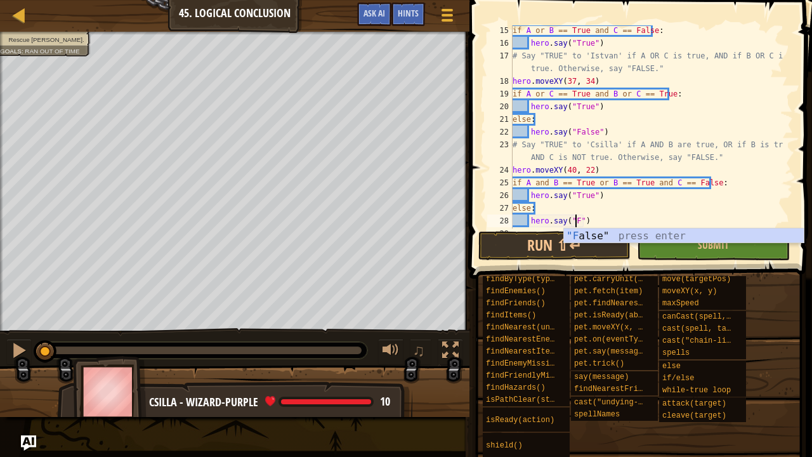
scroll to position [6, 5]
paste textarea "a"
click at [559, 247] on button "Run ⇧↵" at bounding box center [555, 245] width 152 height 29
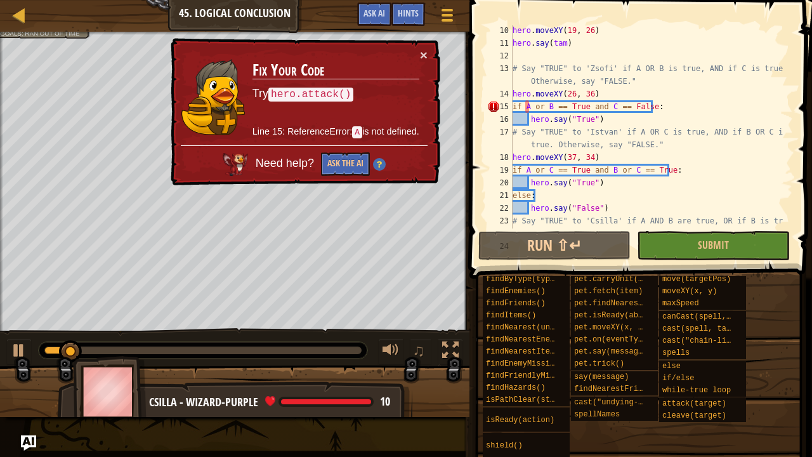
scroll to position [141, 0]
click at [428, 53] on div "× Fix Your Code Try hero.attack() Line 15: ReferenceError: A is not defined. Ne…" at bounding box center [304, 112] width 272 height 148
click at [420, 53] on button "×" at bounding box center [424, 54] width 8 height 13
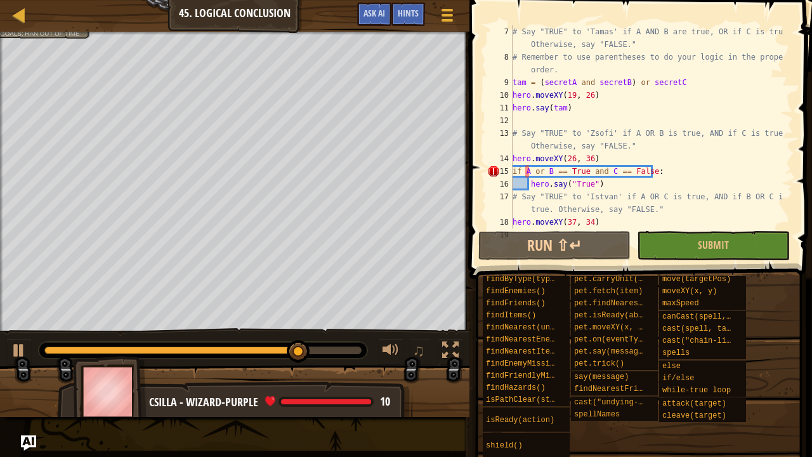
scroll to position [152, 0]
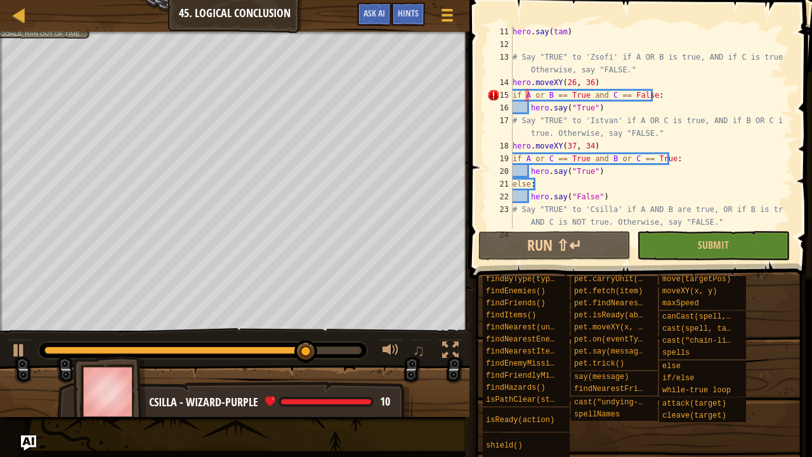
click at [522, 94] on div "hero . say ( tam ) # Say "TRUE" to 'Zsofi' if A OR B is true, AND if C is true.…" at bounding box center [647, 139] width 274 height 229
click at [524, 94] on div "hero . say ( tam ) # Say "TRUE" to 'Zsofi' if A OR B is true, AND if C is true.…" at bounding box center [647, 139] width 274 height 229
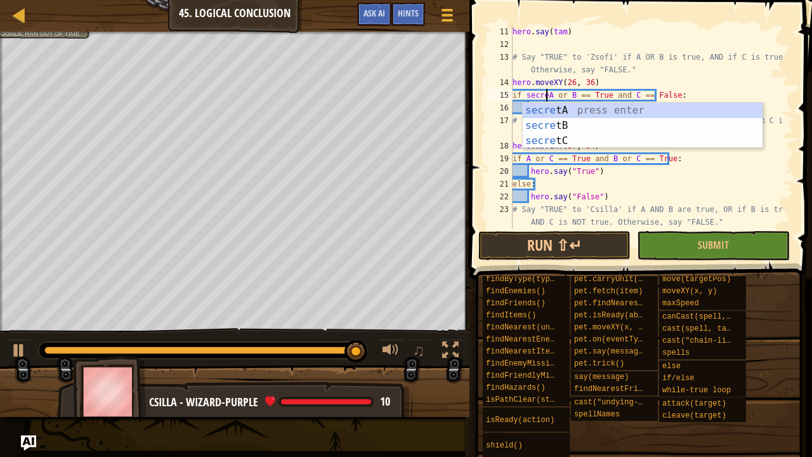
scroll to position [6, 3]
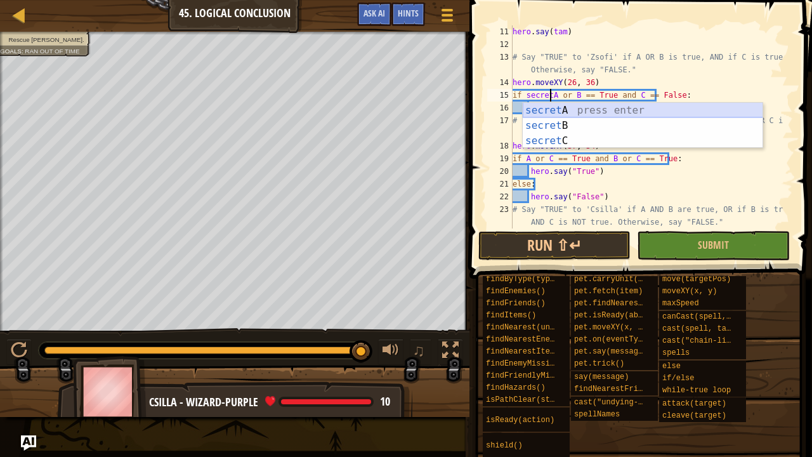
click at [652, 113] on div "secret A press enter secret B press enter secret C press enter" at bounding box center [643, 141] width 241 height 76
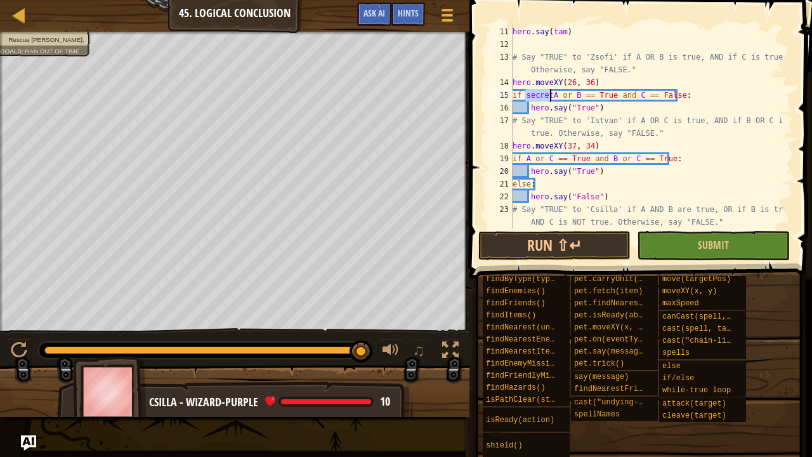
click at [564, 96] on div "hero . say ( tam ) # Say "TRUE" to 'Zsofi' if A OR B is true, AND if C is true.…" at bounding box center [647, 139] width 274 height 229
click at [573, 95] on div "hero . say ( tam ) # Say "TRUE" to 'Zsofi' if A OR B is true, AND if C is true.…" at bounding box center [647, 139] width 274 height 229
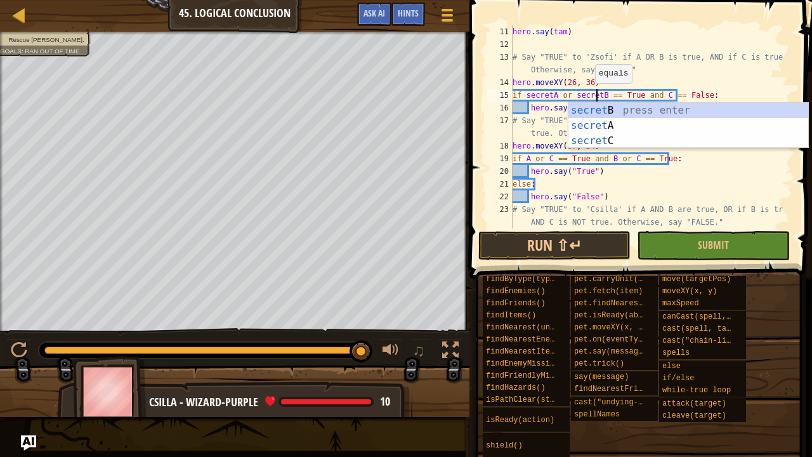
scroll to position [6, 6]
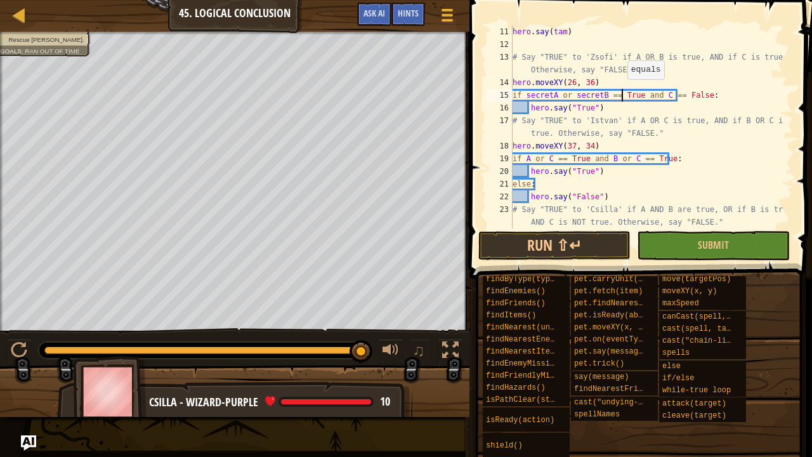
click at [621, 92] on div "hero . say ( tam ) # Say "TRUE" to 'Zsofi' if A OR B is true, AND if C is true.…" at bounding box center [647, 139] width 274 height 229
click at [654, 96] on div "hero . say ( tam ) # Say "TRUE" to 'Zsofi' if A OR B is true, AND if C is true.…" at bounding box center [647, 139] width 274 height 229
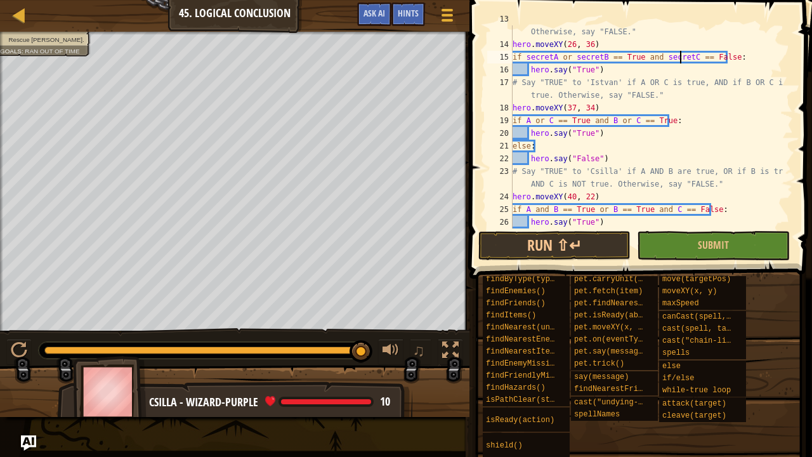
scroll to position [229, 0]
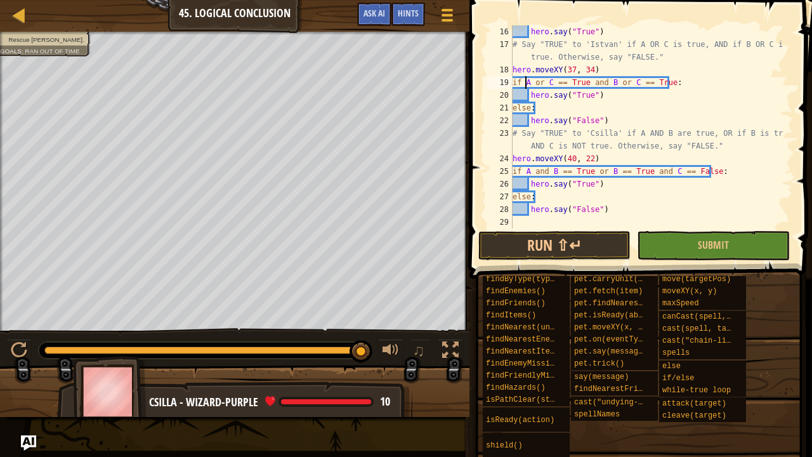
click at [527, 84] on div "hero . say ( "True" ) # Say "TRUE" to 'Istvan' if A OR C is true, AND if B OR C…" at bounding box center [647, 139] width 274 height 229
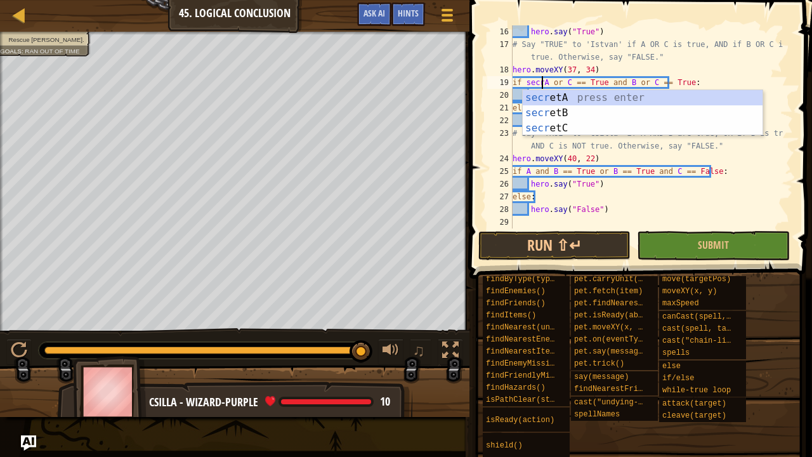
scroll to position [6, 3]
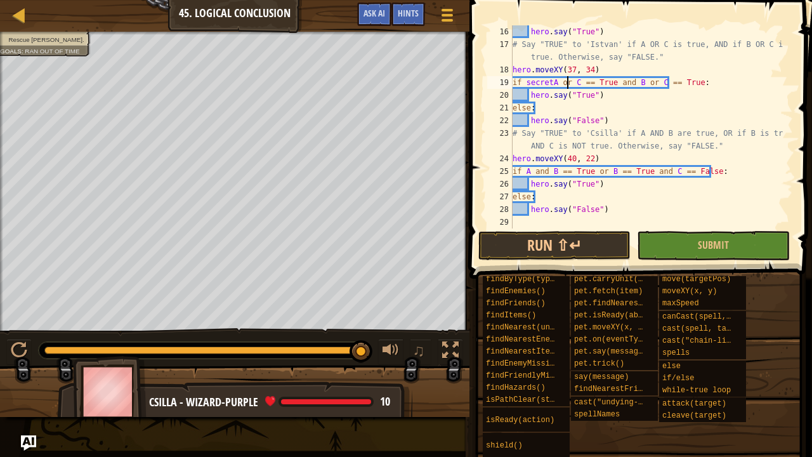
click at [569, 81] on div "hero . say ( "True" ) # Say "TRUE" to 'Istvan' if A OR C is true, AND if B OR C…" at bounding box center [647, 139] width 274 height 229
click at [571, 81] on div "hero . say ( "True" ) # Say "TRUE" to 'Istvan' if A OR C is true, AND if B OR C…" at bounding box center [647, 139] width 274 height 229
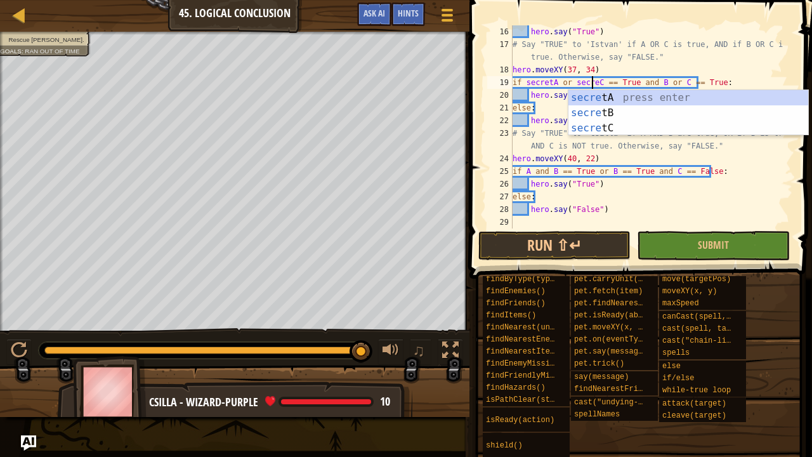
scroll to position [6, 6]
click at [656, 79] on div "hero . say ( "True" ) # Say "TRUE" to 'Istvan' if A OR C is true, AND if B OR C…" at bounding box center [647, 139] width 274 height 229
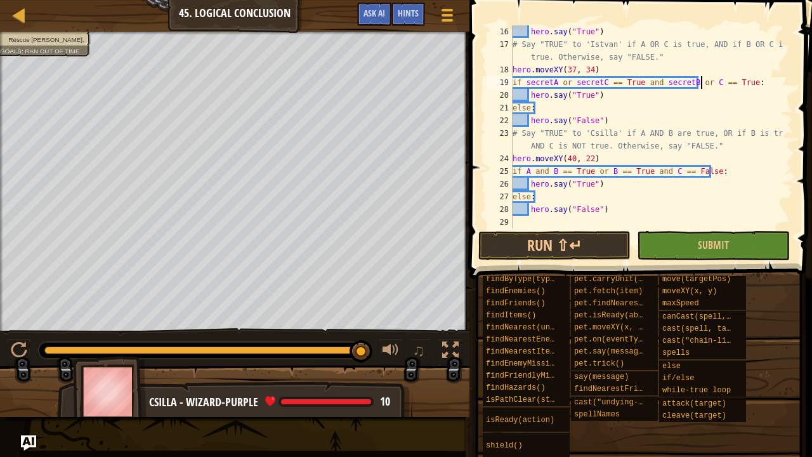
click at [699, 79] on div "hero . say ( "True" ) # Say "TRUE" to 'Istvan' if A OR C is true, AND if B OR C…" at bounding box center [647, 139] width 274 height 229
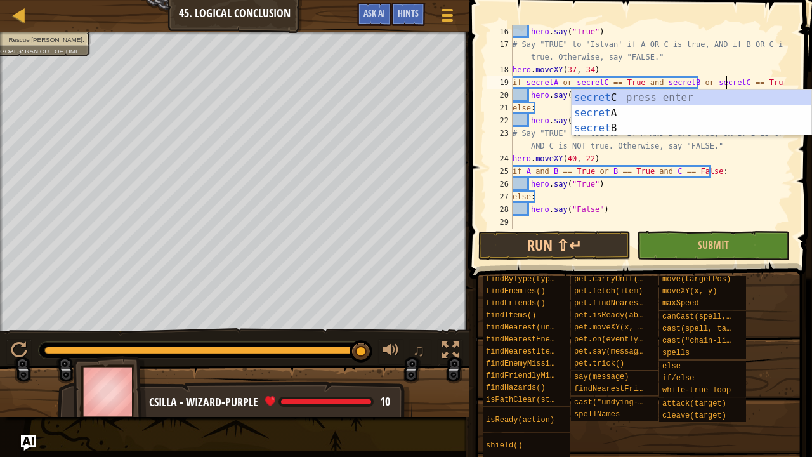
scroll to position [6, 18]
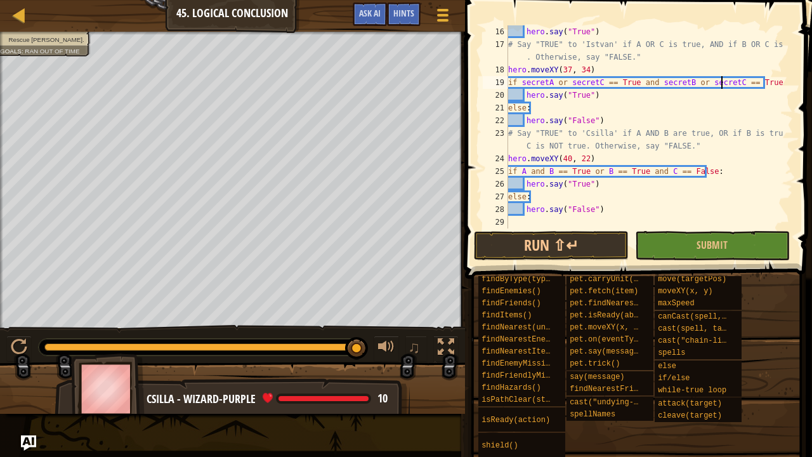
click at [520, 168] on div "hero . say ( "True" ) # Say "TRUE" to 'Istvan' if A OR C is true, AND if B OR C…" at bounding box center [645, 139] width 278 height 229
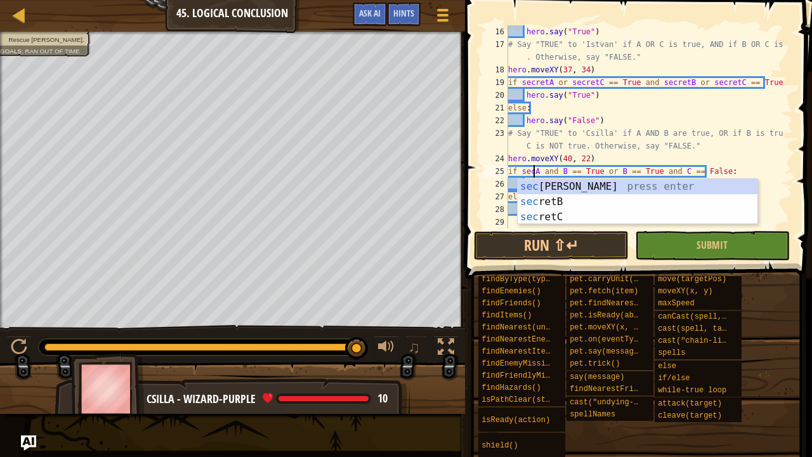
scroll to position [6, 3]
click at [569, 168] on div "hero . say ( "True" ) # Say "TRUE" to 'Istvan' if A OR C is true, AND if B OR C…" at bounding box center [645, 139] width 278 height 229
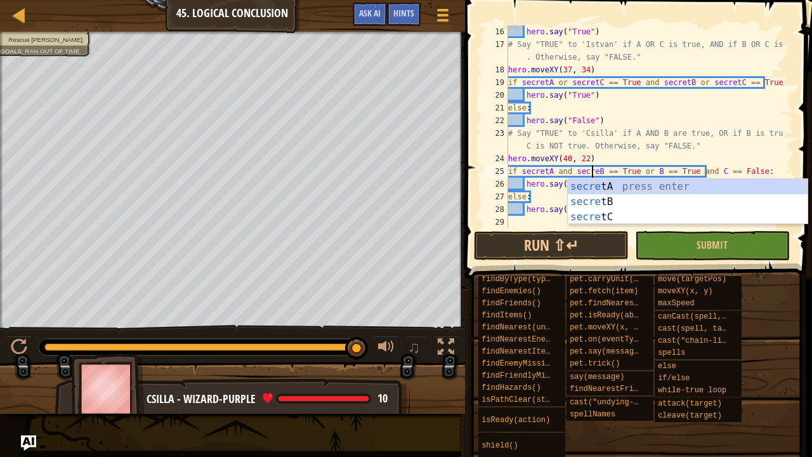
scroll to position [6, 8]
click at [649, 170] on div "hero . say ( "True" ) # Say "TRUE" to 'Istvan' if A OR C is true, AND if B OR C…" at bounding box center [645, 139] width 278 height 229
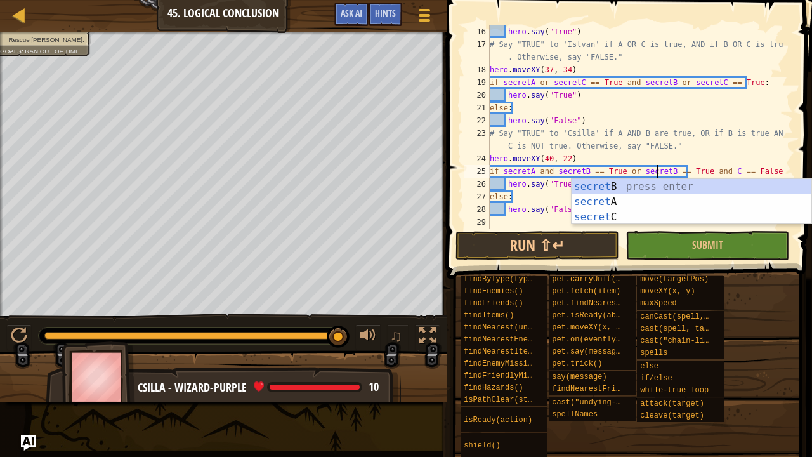
scroll to position [216, 0]
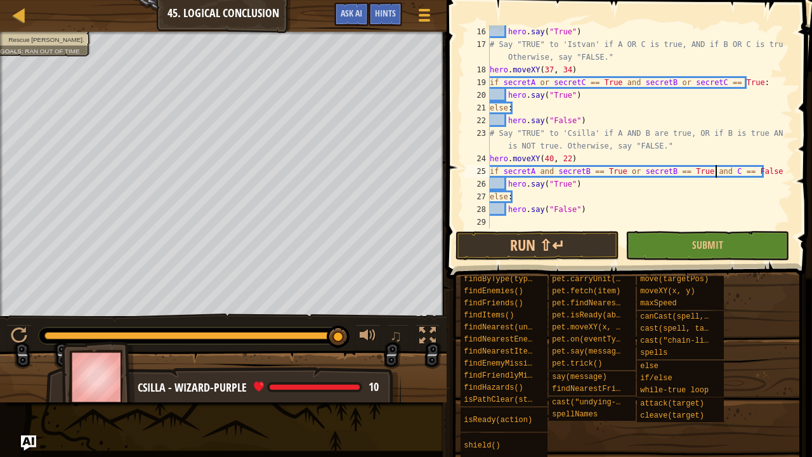
click at [717, 171] on div "hero . say ( "True" ) # Say "TRUE" to 'Istvan' if A OR C is true, AND if B OR C…" at bounding box center [635, 139] width 296 height 229
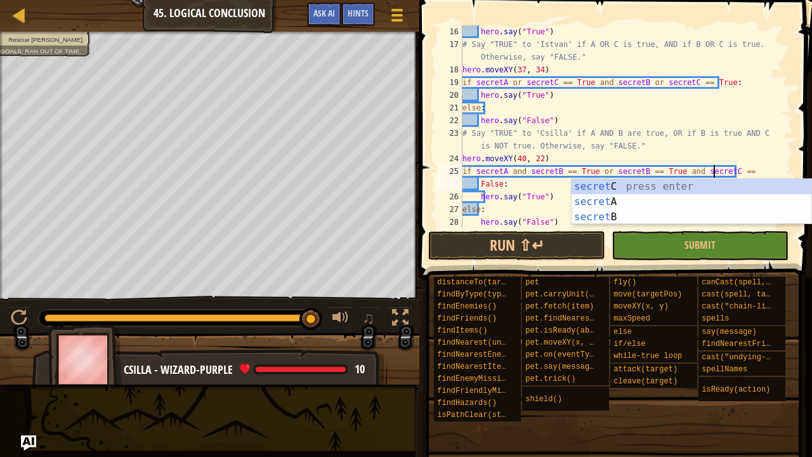
scroll to position [178, 0]
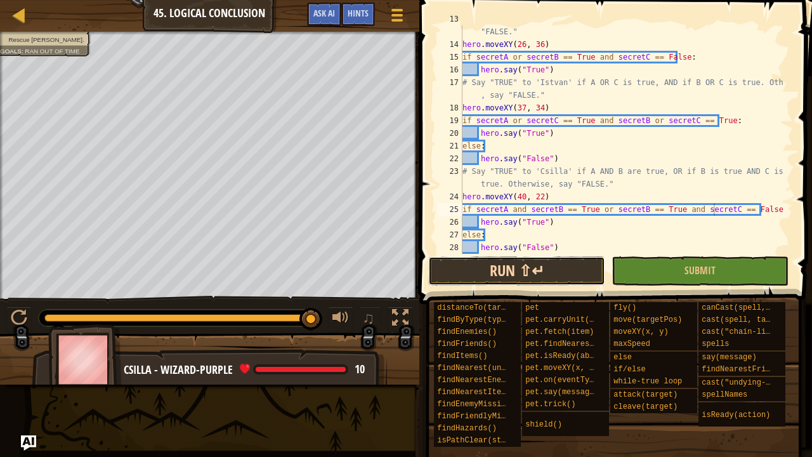
click at [509, 276] on button "Run ⇧↵" at bounding box center [516, 270] width 177 height 29
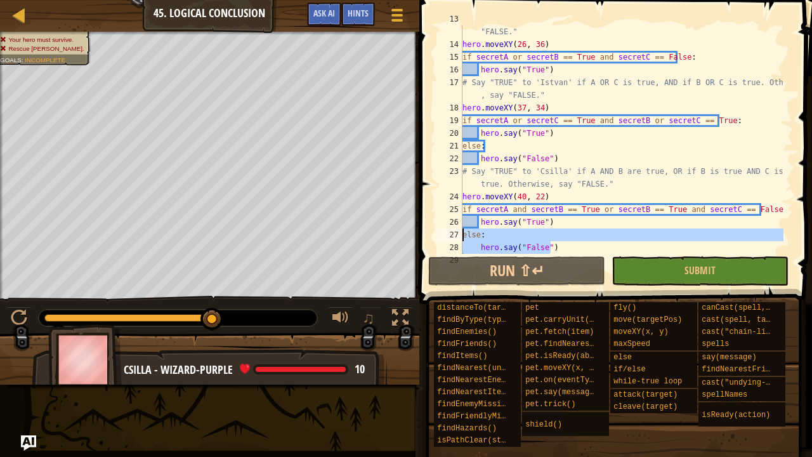
drag, startPoint x: 551, startPoint y: 248, endPoint x: 458, endPoint y: 237, distance: 93.3
click at [458, 237] on div "if secretA and secretB == True or secretB == True and secretC == False: 13 14 1…" at bounding box center [614, 139] width 359 height 229
type textarea "else: hero.say("False")"
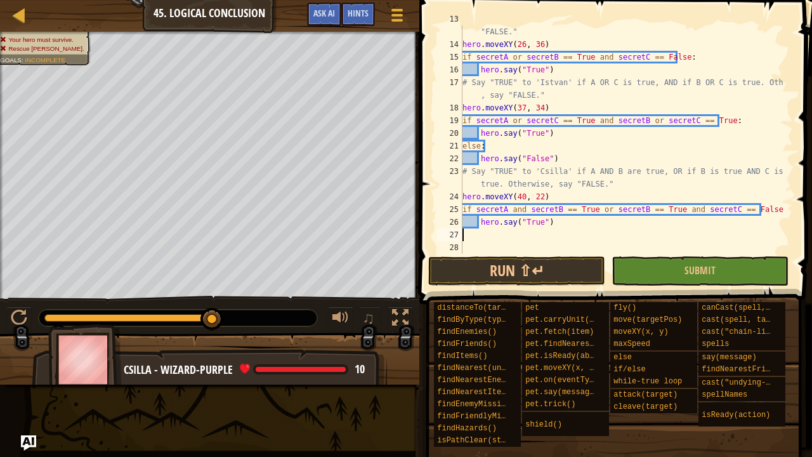
scroll to position [6, 0]
click at [480, 282] on button "Run ⇧↵" at bounding box center [516, 270] width 177 height 29
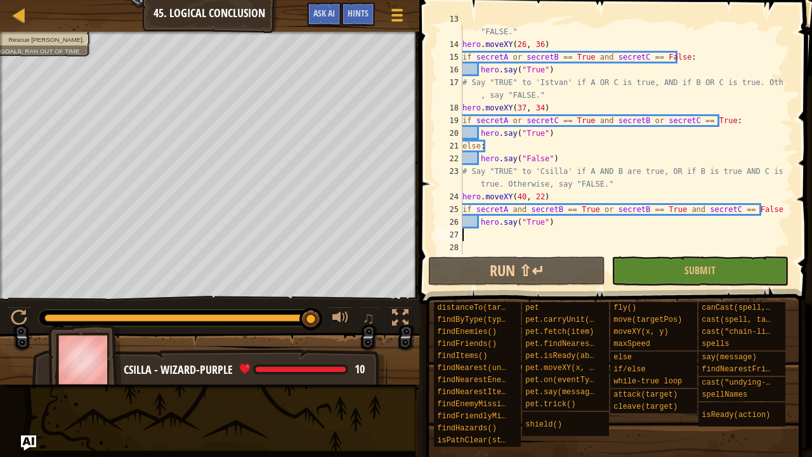
click at [345, 285] on div "Rescue [PERSON_NAME]. Goals : Ran out of time ♫ Csilla - wizard-purple 10 x: 45…" at bounding box center [406, 208] width 812 height 353
